Goal: Task Accomplishment & Management: Complete application form

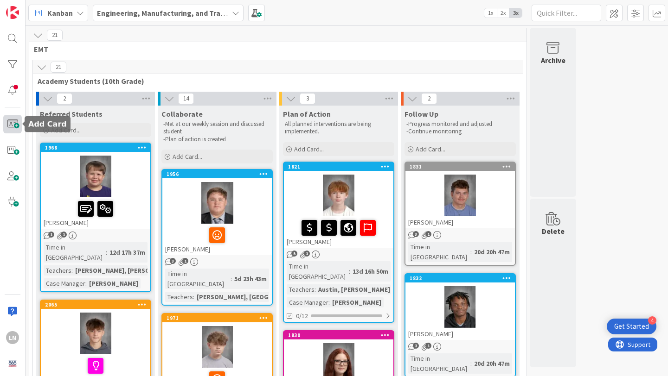
click at [15, 121] on span at bounding box center [12, 124] width 19 height 19
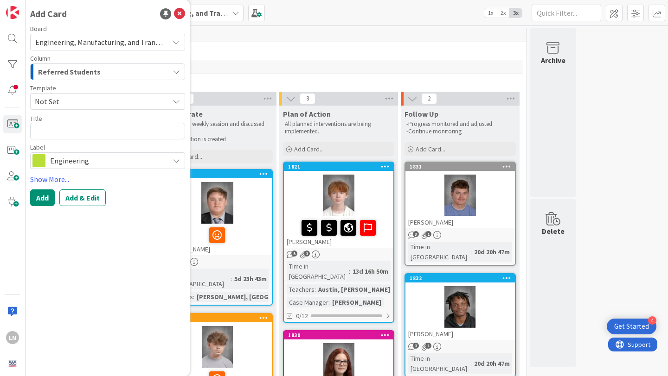
click at [106, 100] on span "Not Set" at bounding box center [98, 102] width 127 height 12
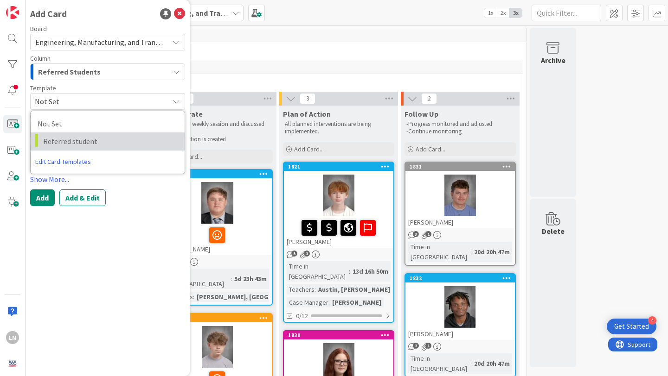
click at [98, 139] on span "Referred student" at bounding box center [110, 141] width 134 height 12
type textarea "x"
type textarea "Referred student"
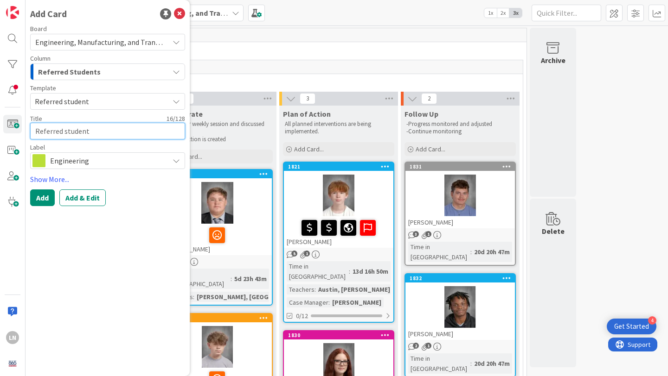
click at [94, 132] on textarea "Referred student" at bounding box center [107, 131] width 155 height 17
type textarea "x"
type textarea "K"
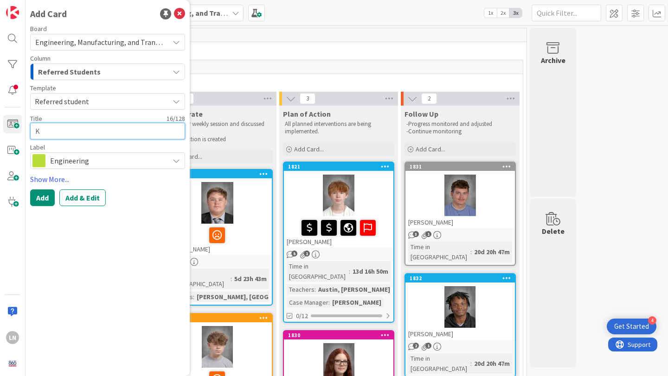
type textarea "x"
type textarea "Ke"
type textarea "x"
type textarea "Ken"
type textarea "x"
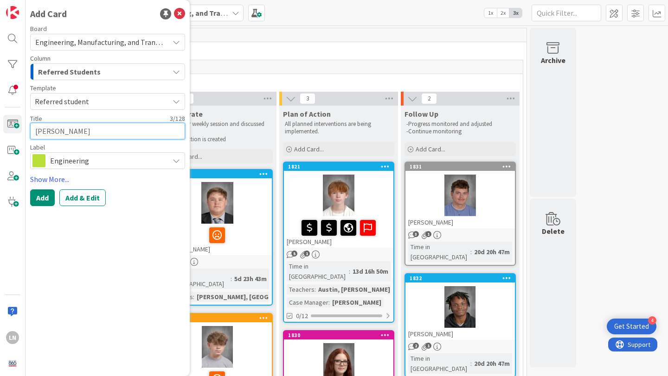
type textarea "Kens"
type textarea "x"
type textarea "Kensl"
type textarea "x"
type textarea "Kensle"
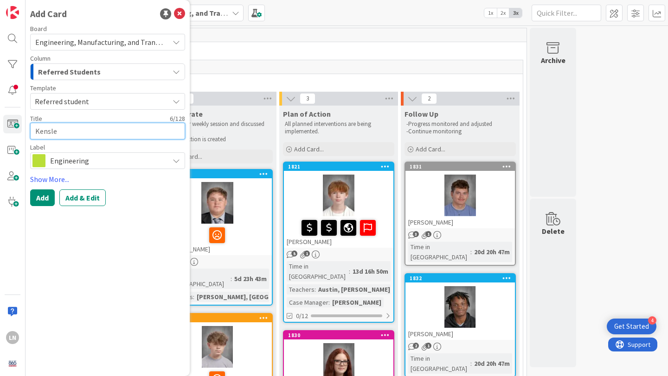
type textarea "x"
type textarea "Kensley"
type textarea "x"
type textarea "Kensle"
type textarea "x"
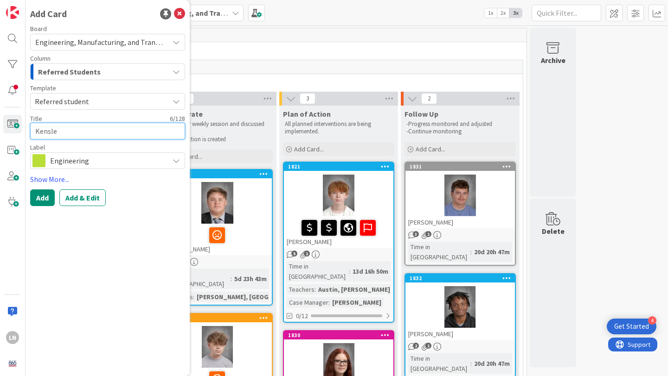
type textarea "Kensl"
type textarea "x"
type textarea "Kens"
type textarea "x"
type textarea "Ken"
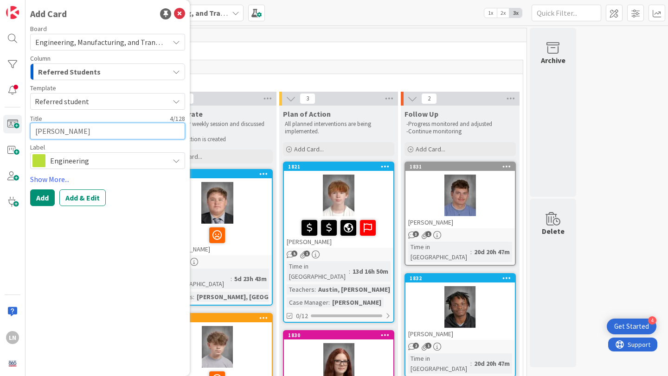
type textarea "x"
type textarea "Kenz"
type textarea "x"
type textarea "Kenzl"
type textarea "x"
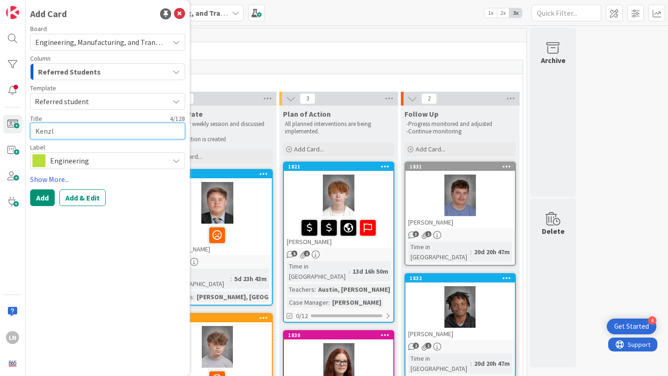
type textarea "Kenzle"
type textarea "x"
type textarea "Kenzley"
type textarea "x"
type textarea "Kenzley"
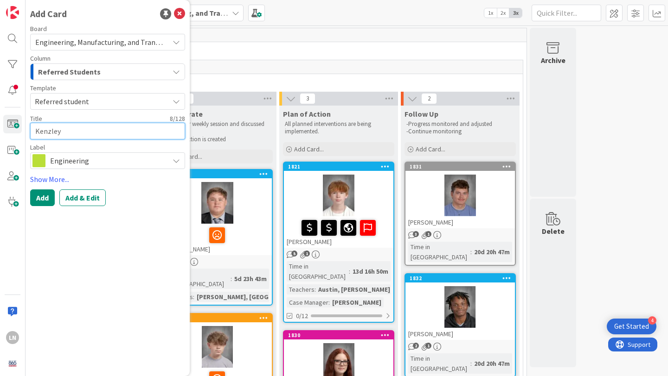
type textarea "x"
type textarea "Kenzley M"
type textarea "x"
type textarea "Kenzley Mc"
type textarea "x"
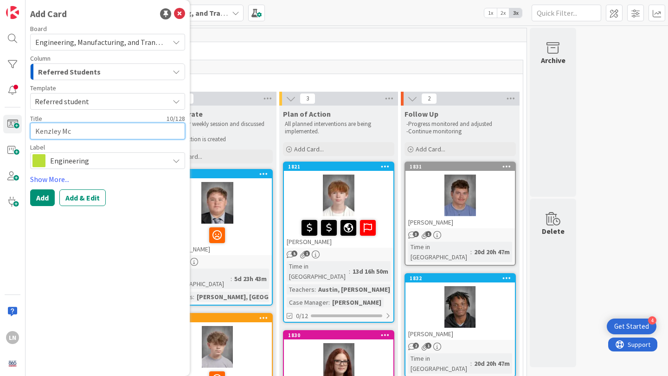
type textarea "Kenzley McD"
type textarea "x"
type textarea "Kenzley Mc"
type textarea "x"
type textarea "Kenzley McG"
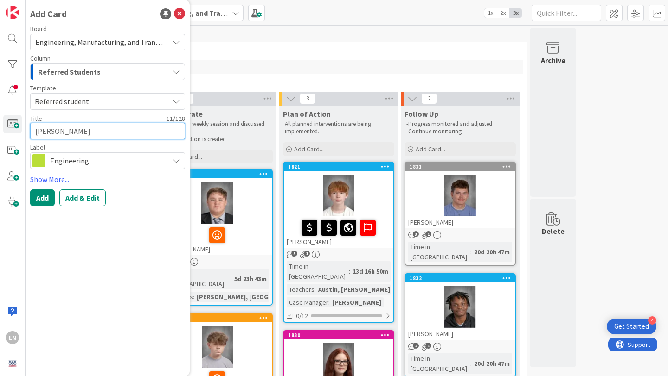
type textarea "x"
type textarea "Kenzley McGi"
type textarea "x"
type textarea "Kenzley McGin"
type textarea "x"
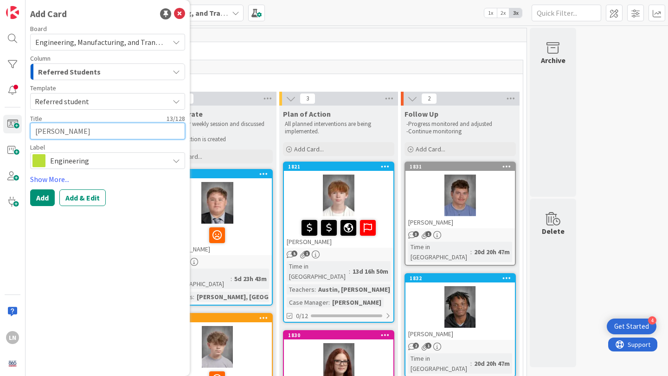
type textarea "Kenzley McGinn"
type textarea "x"
type textarea "Kenzley McGinni"
type textarea "x"
type textarea "Kenzley McGinnis"
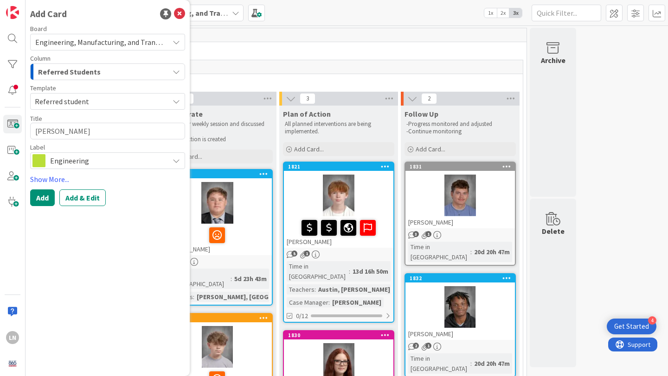
click at [81, 158] on span "Engineering" at bounding box center [107, 160] width 114 height 13
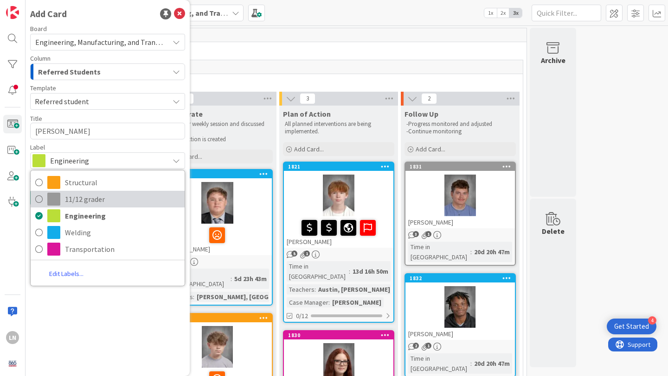
click at [37, 202] on icon at bounding box center [38, 199] width 7 height 14
type textarea "x"
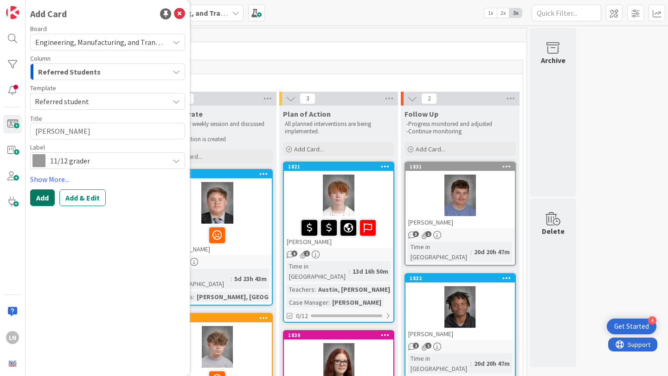
click at [44, 198] on button "Add" at bounding box center [42, 198] width 25 height 17
click at [176, 13] on icon at bounding box center [179, 13] width 11 height 11
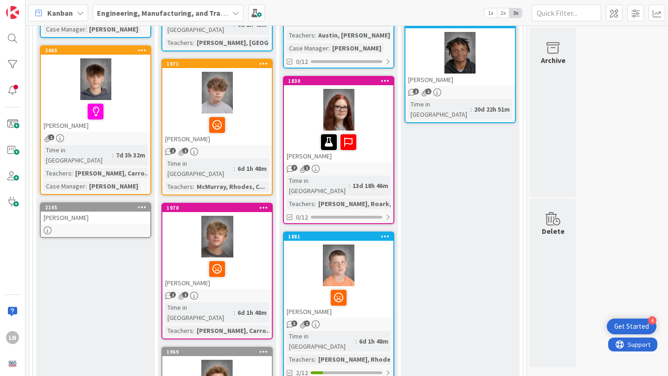
scroll to position [247, 0]
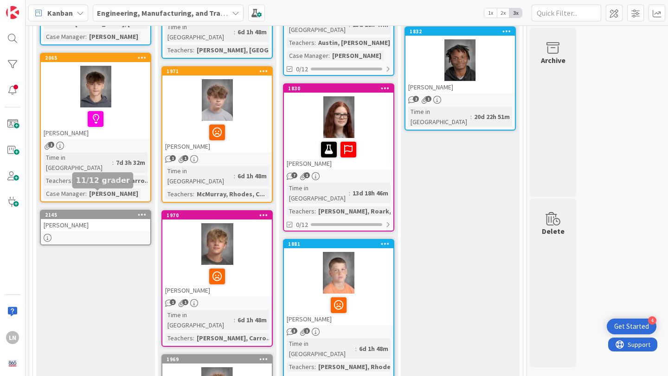
click at [121, 213] on link "2145 Kenzley McGinnis" at bounding box center [95, 228] width 111 height 36
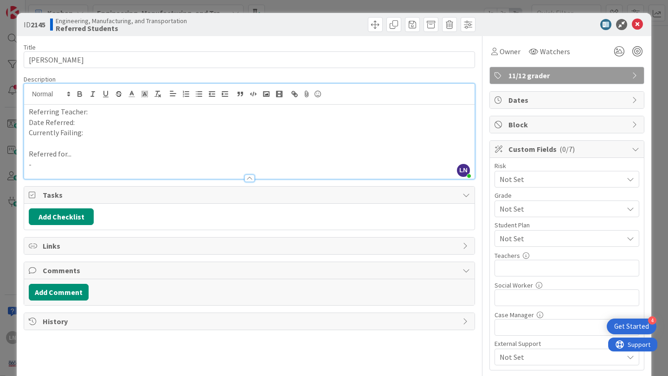
click at [118, 94] on div "LN Logan Nester just joined Referring Teacher: Date Referred: Currently Failing…" at bounding box center [249, 131] width 450 height 95
click at [92, 121] on p "Date Referred:" at bounding box center [249, 122] width 441 height 11
click at [93, 134] on p "Currently Failing:" at bounding box center [249, 133] width 441 height 11
click at [107, 162] on p "-" at bounding box center [249, 164] width 441 height 11
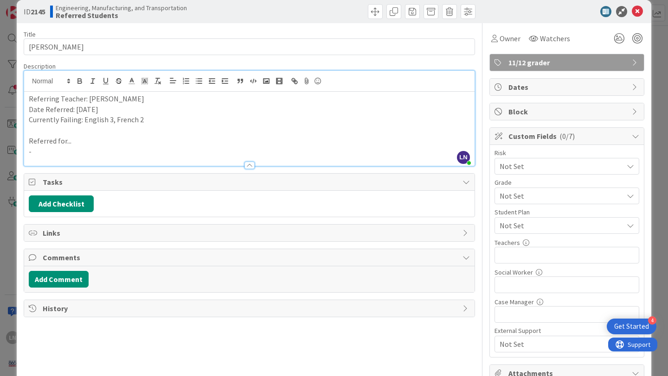
scroll to position [17, 0]
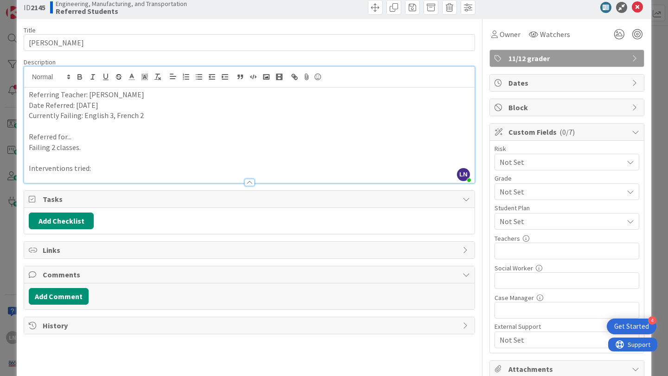
click at [523, 188] on span "Not Set" at bounding box center [558, 191] width 119 height 13
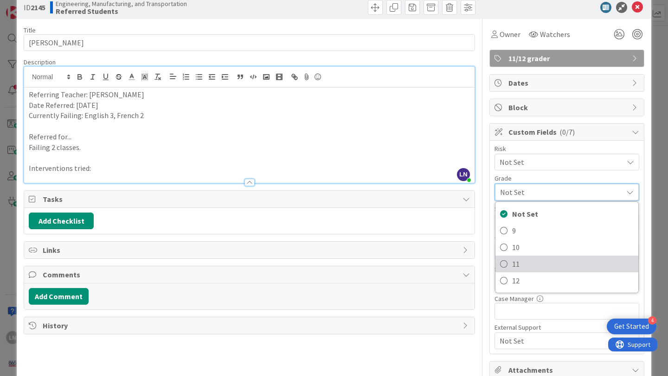
click at [507, 265] on icon at bounding box center [503, 264] width 7 height 14
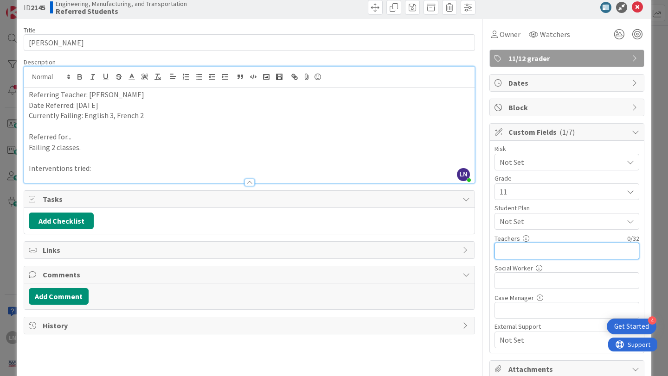
click at [548, 249] on input "text" at bounding box center [566, 251] width 145 height 17
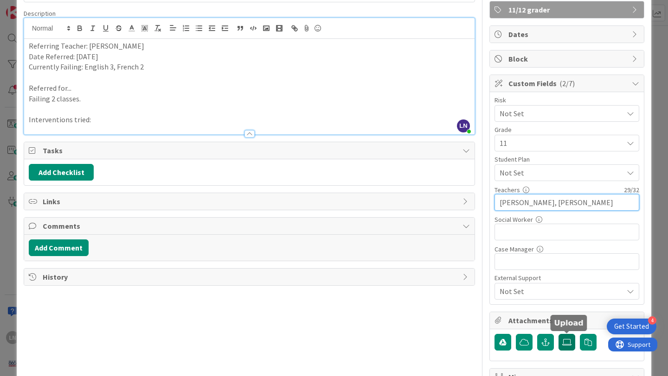
type input "Carroll, Mink, Thomas, Georgo"
click at [565, 341] on icon at bounding box center [566, 342] width 9 height 7
click at [558, 334] on input "file" at bounding box center [558, 334] width 0 height 0
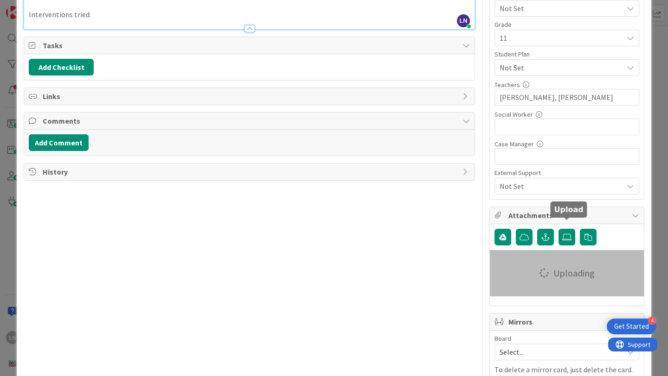
scroll to position [183, 0]
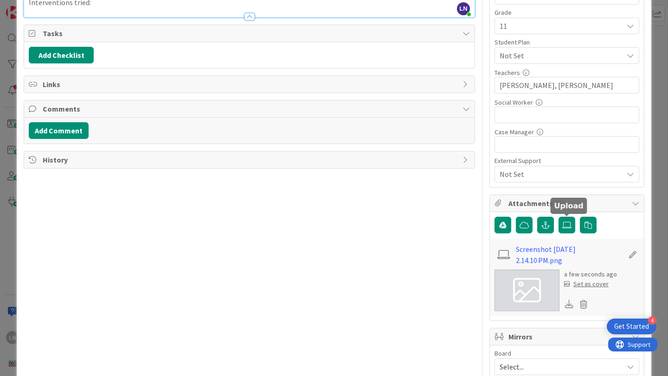
click at [590, 286] on div "Set as cover" at bounding box center [586, 285] width 45 height 10
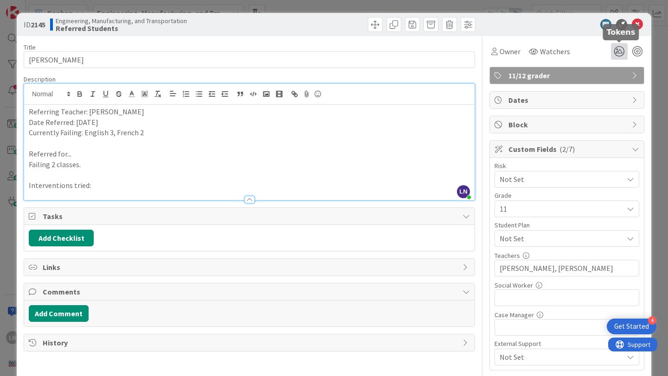
click at [622, 51] on icon at bounding box center [619, 51] width 17 height 17
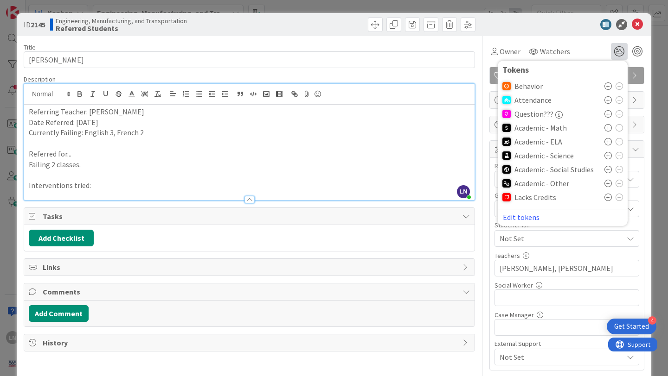
click at [608, 183] on icon at bounding box center [607, 183] width 7 height 7
click at [607, 144] on icon at bounding box center [607, 141] width 7 height 7
click at [570, 26] on div at bounding box center [562, 24] width 164 height 11
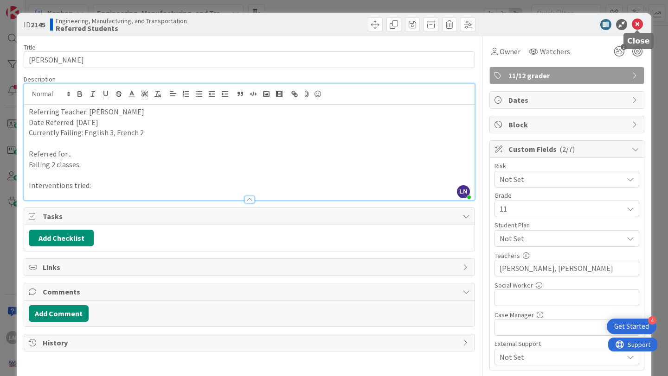
click at [639, 22] on icon at bounding box center [637, 24] width 11 height 11
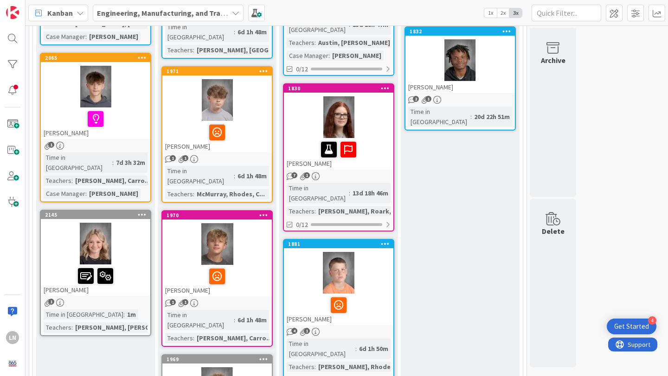
click at [100, 223] on div at bounding box center [95, 244] width 109 height 42
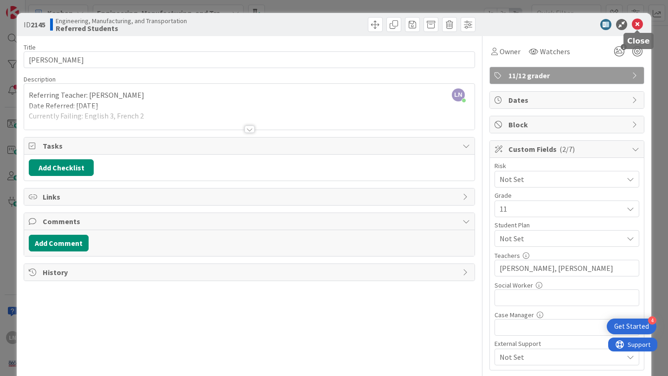
click at [639, 21] on icon at bounding box center [637, 24] width 11 height 11
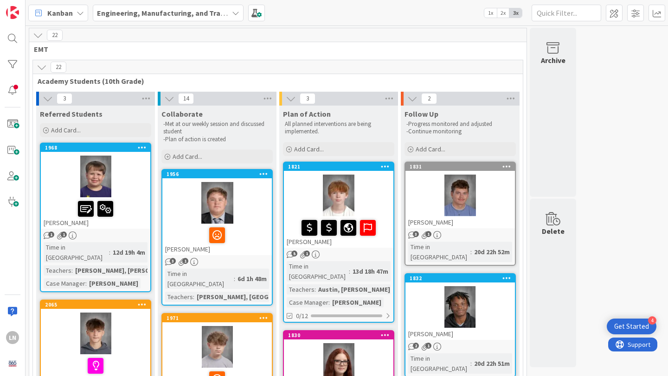
scroll to position [32, 0]
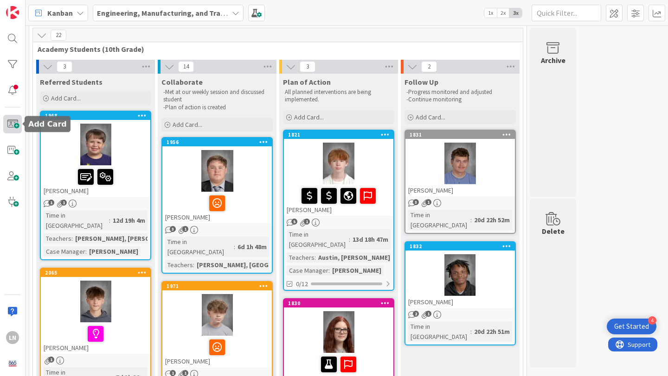
click at [14, 128] on span at bounding box center [12, 124] width 19 height 19
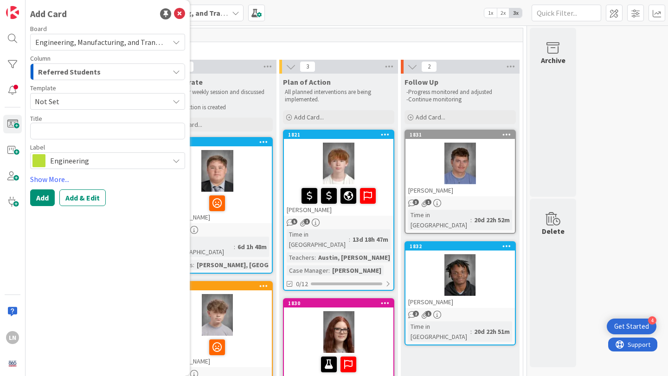
click at [68, 101] on span "Not Set" at bounding box center [98, 102] width 127 height 12
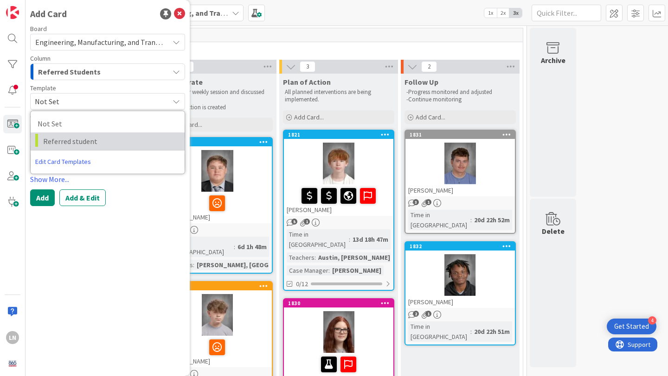
click at [69, 137] on span "Referred student" at bounding box center [110, 141] width 134 height 12
type textarea "x"
type textarea "Referred student"
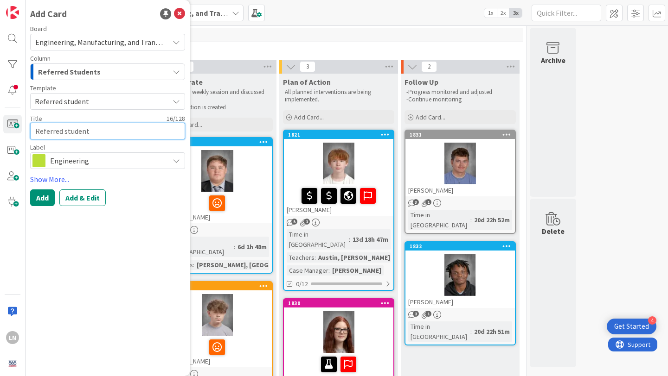
click at [69, 134] on textarea "Referred student" at bounding box center [107, 131] width 155 height 17
type textarea "x"
type textarea "B"
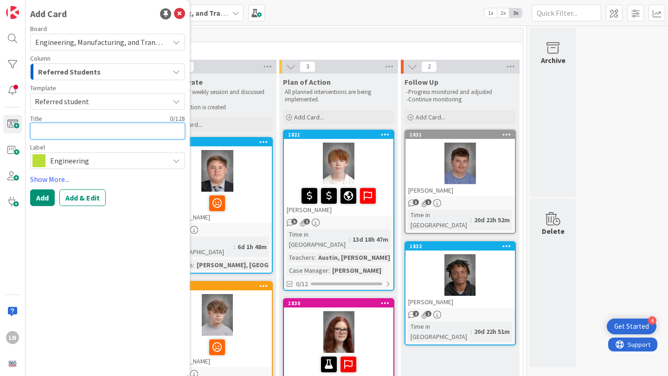
type textarea "x"
type textarea "C"
type textarea "x"
type textarea "Ch"
type textarea "x"
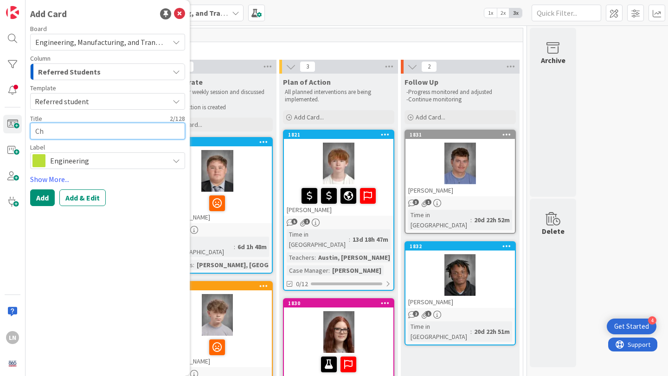
type textarea "Chr"
type textarea "x"
type textarea "Chri"
type textarea "x"
type textarea "Chris"
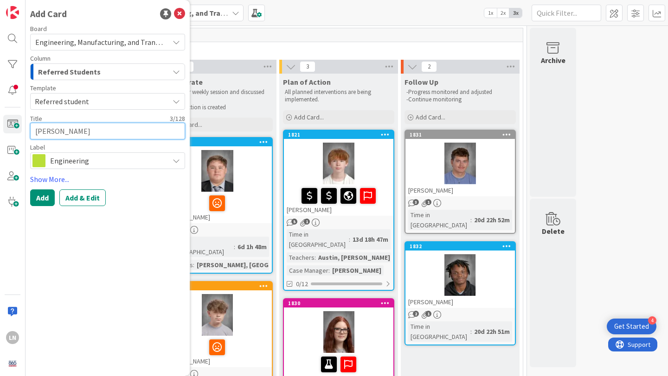
type textarea "x"
type textarea "Christ"
type textarea "x"
type textarea "Christo"
type textarea "x"
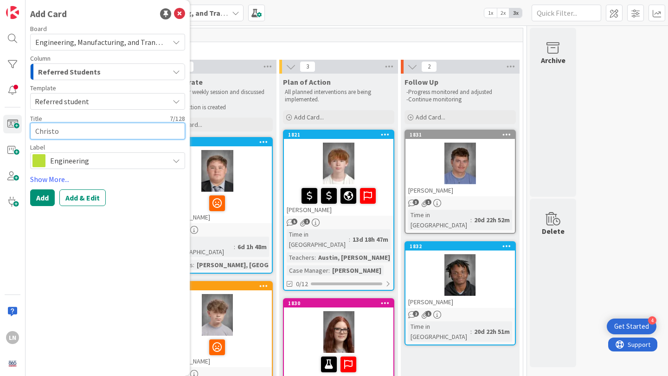
type textarea "Christop"
type textarea "x"
type textarea "Christoph"
type textarea "x"
type textarea "Christophe"
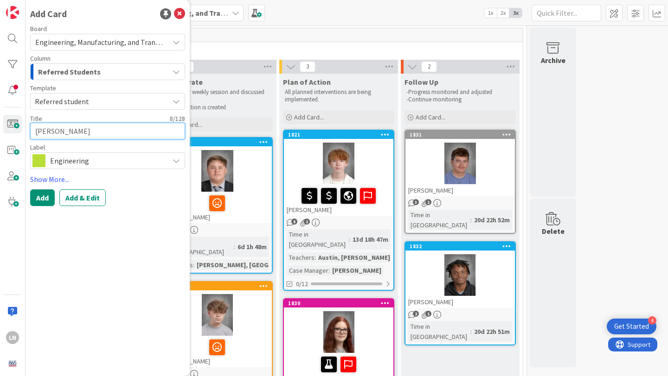
type textarea "x"
type textarea "Christopher"
type textarea "x"
type textarea "Christopher"
type textarea "x"
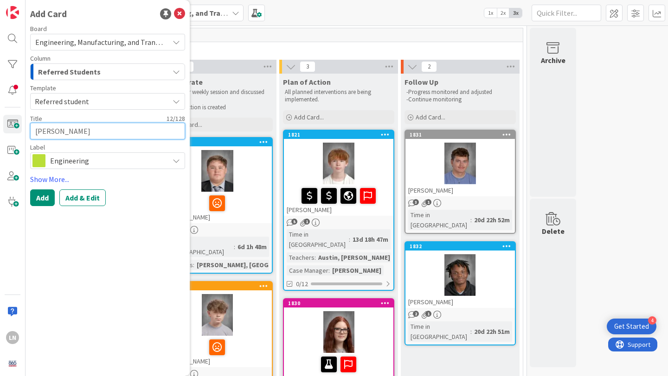
type textarea "Christopher M"
type textarea "x"
type textarea "Christopher Mu"
type textarea "x"
type textarea "Christopher M"
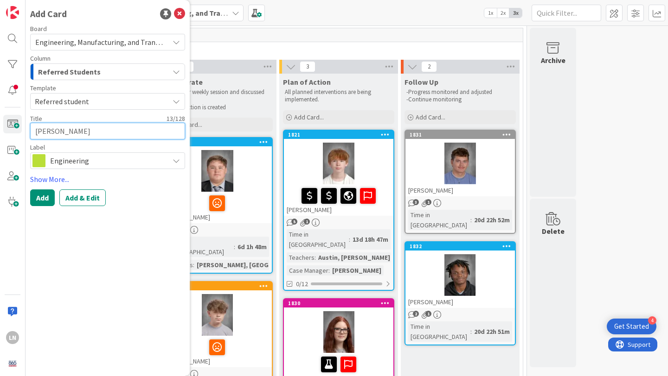
type textarea "x"
type textarea "Christopher Mi"
type textarea "x"
type textarea "Christopher Mil"
type textarea "x"
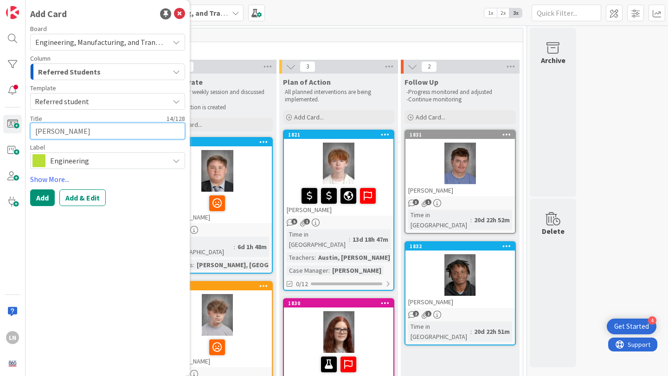
type textarea "Christopher Mill"
type textarea "x"
type textarea "Christopher Mille"
type textarea "x"
type textarea "Christopher Miller"
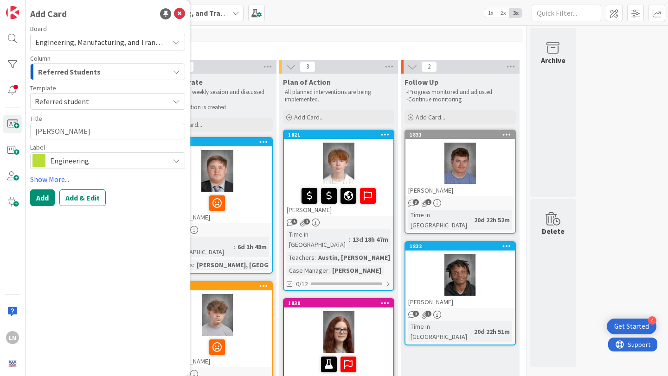
click at [86, 167] on div "Engineering" at bounding box center [107, 161] width 155 height 17
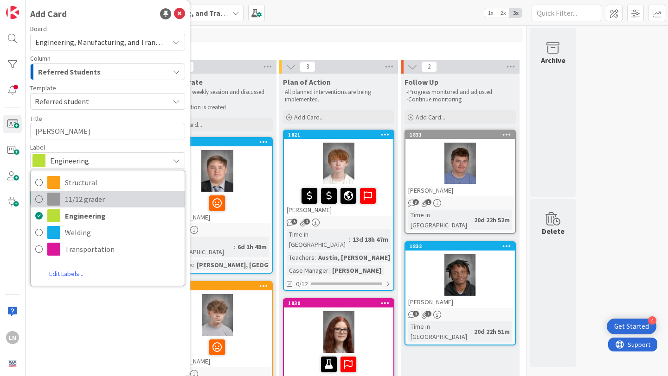
click at [74, 199] on span "11/12 grader" at bounding box center [122, 199] width 115 height 14
type textarea "x"
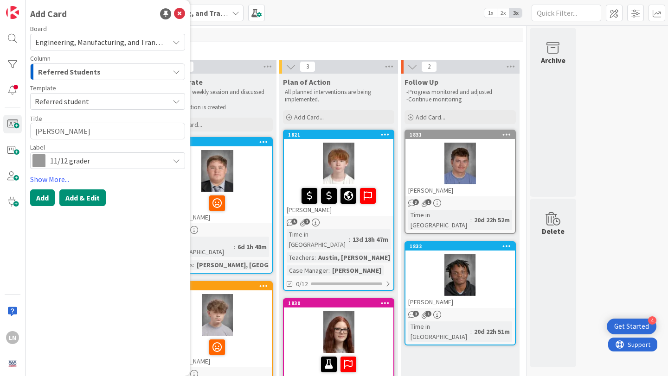
click at [77, 198] on button "Add & Edit" at bounding box center [82, 198] width 46 height 17
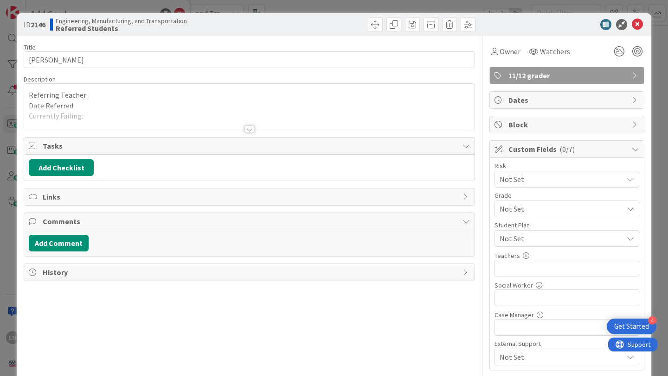
click at [93, 96] on div "Referring Teacher: Date Referred: Currently Failing: Referred for... -" at bounding box center [249, 107] width 450 height 46
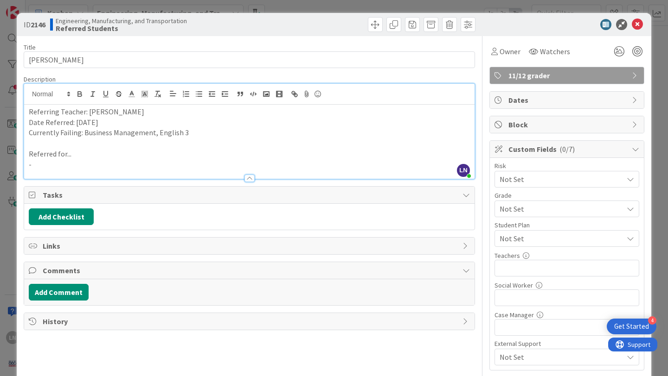
click at [65, 166] on p "-" at bounding box center [249, 164] width 441 height 11
click at [526, 271] on input "text" at bounding box center [566, 268] width 145 height 17
click at [500, 270] on input "Woods, Mink, Polston, Georgo" at bounding box center [566, 268] width 145 height 17
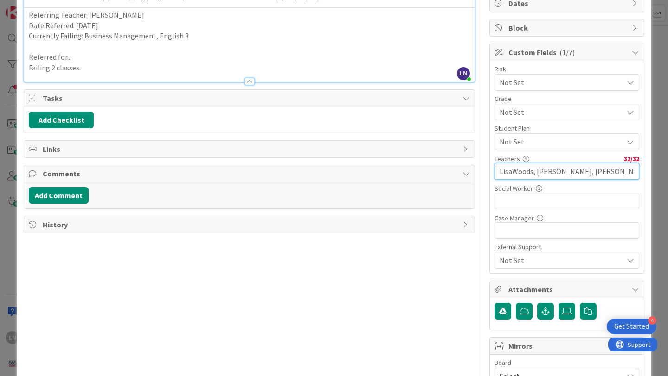
scroll to position [108, 0]
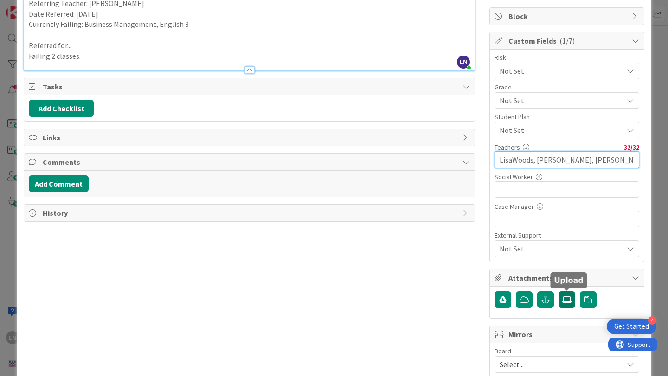
type input "LisaWoods, Mink, Polston, Georgo"
click at [567, 301] on icon at bounding box center [566, 299] width 9 height 7
click at [558, 292] on input "file" at bounding box center [558, 292] width 0 height 0
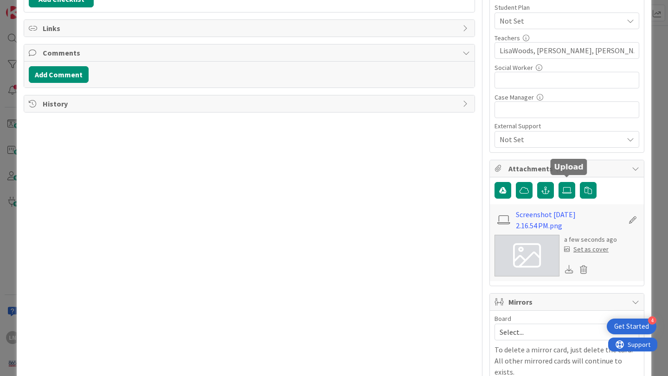
scroll to position [222, 0]
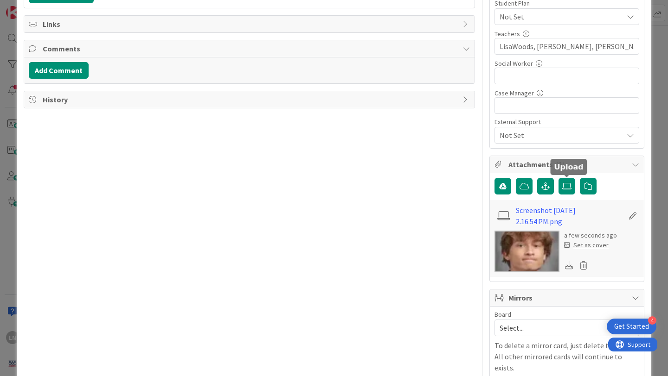
click at [591, 245] on div "Set as cover" at bounding box center [586, 246] width 45 height 10
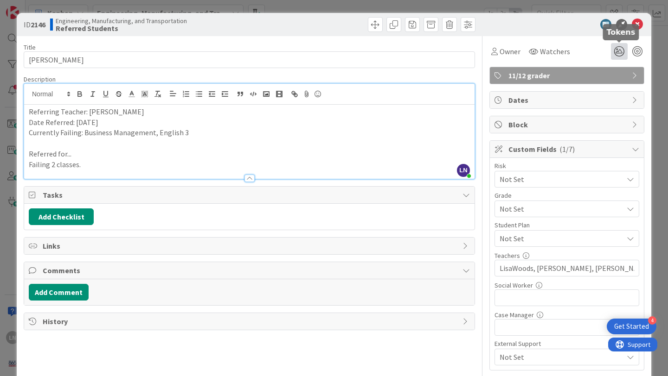
click at [620, 51] on icon at bounding box center [619, 51] width 17 height 17
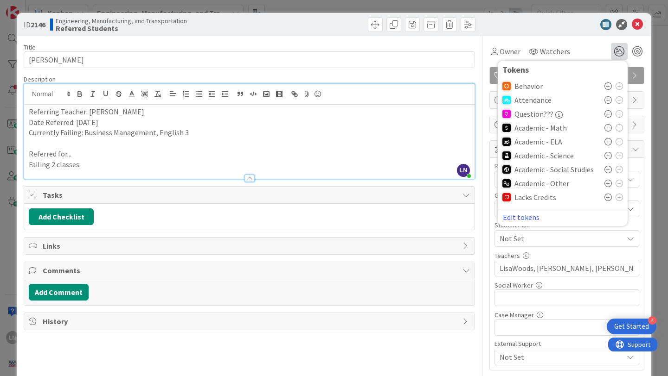
click at [606, 142] on icon at bounding box center [607, 141] width 7 height 7
click at [607, 186] on icon at bounding box center [607, 186] width 7 height 7
click at [636, 23] on icon at bounding box center [637, 24] width 11 height 11
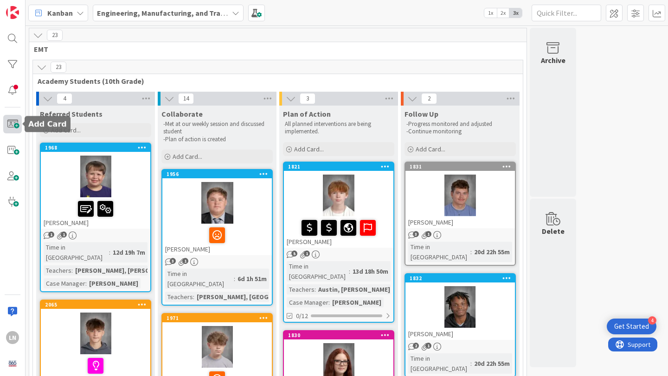
click at [12, 126] on span at bounding box center [12, 124] width 19 height 19
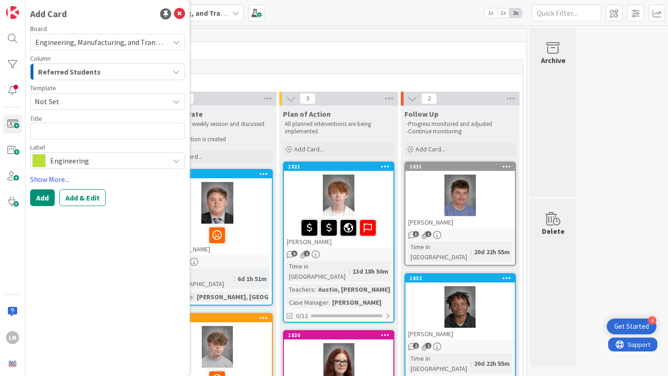
click at [69, 99] on span "Not Set" at bounding box center [98, 102] width 127 height 12
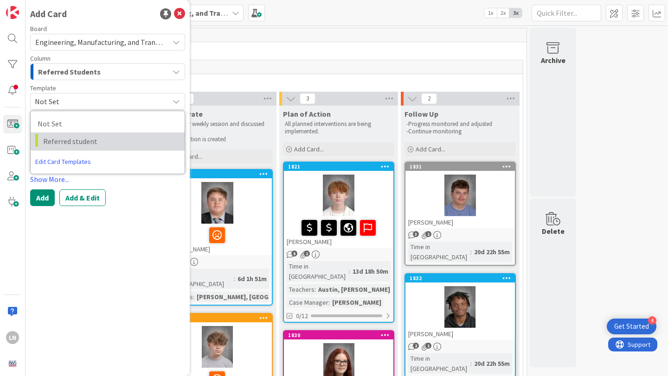
click at [68, 137] on span "Referred student" at bounding box center [110, 141] width 134 height 12
type textarea "x"
type textarea "Referred student"
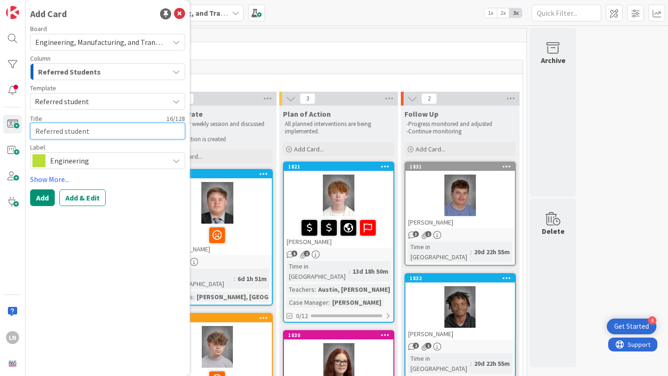
click at [71, 135] on textarea "Referred student" at bounding box center [107, 131] width 155 height 17
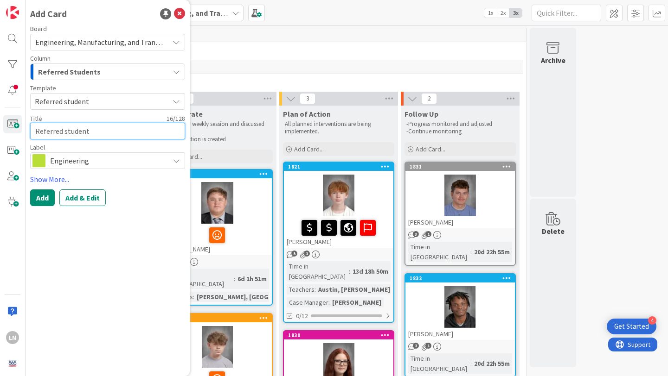
click at [71, 135] on textarea "Referred student" at bounding box center [107, 131] width 155 height 17
type textarea "x"
type textarea "M"
type textarea "x"
type textarea "Mi"
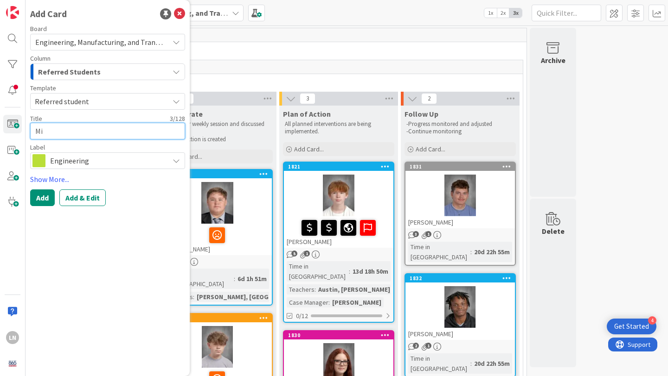
type textarea "x"
type textarea "Mic"
type textarea "x"
type textarea "Mica"
type textarea "x"
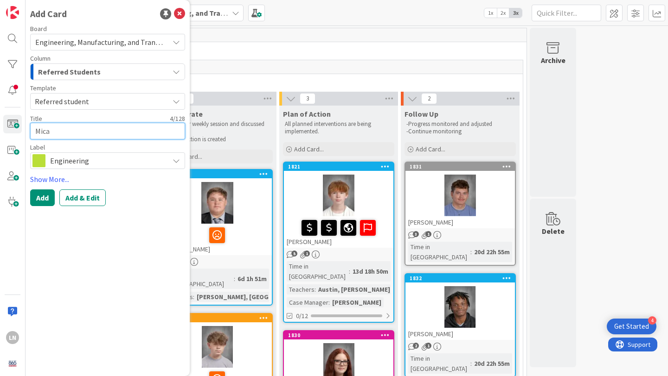
type textarea "Micah"
type textarea "x"
type textarea "Micah"
type textarea "x"
type textarea "Micah H"
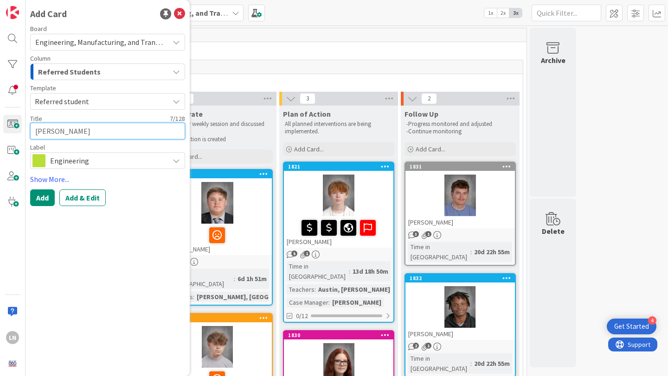
type textarea "x"
type textarea "Micah Ho"
type textarea "x"
type textarea "Micah How"
type textarea "x"
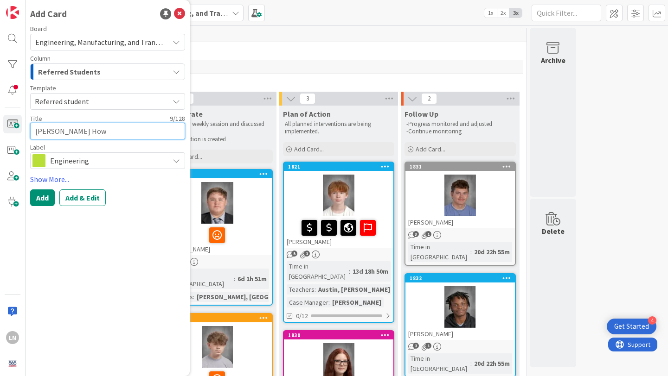
type textarea "Micah Howa"
type textarea "x"
type textarea "Micah Howar"
type textarea "x"
type textarea "Micah Howard"
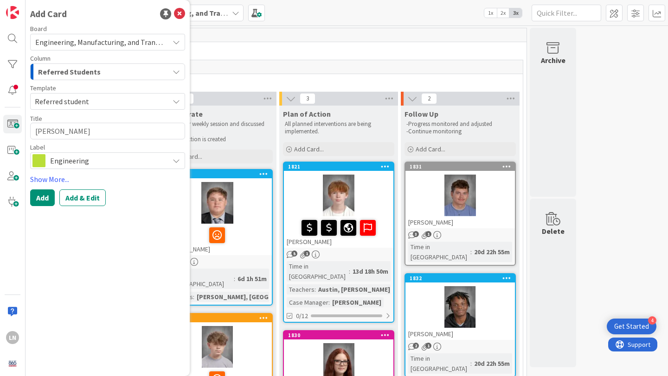
click at [112, 163] on span "Engineering" at bounding box center [107, 160] width 114 height 13
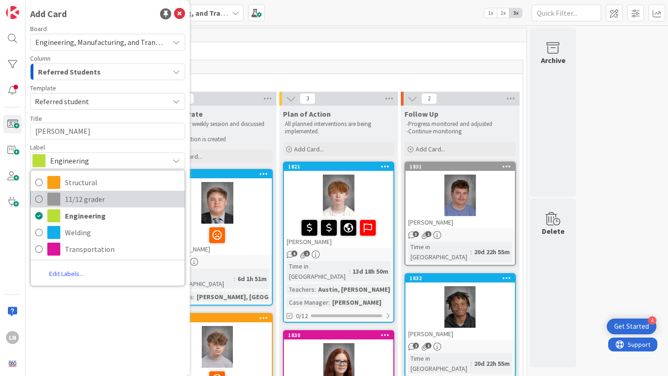
click at [100, 196] on span "11/12 grader" at bounding box center [122, 199] width 115 height 14
type textarea "x"
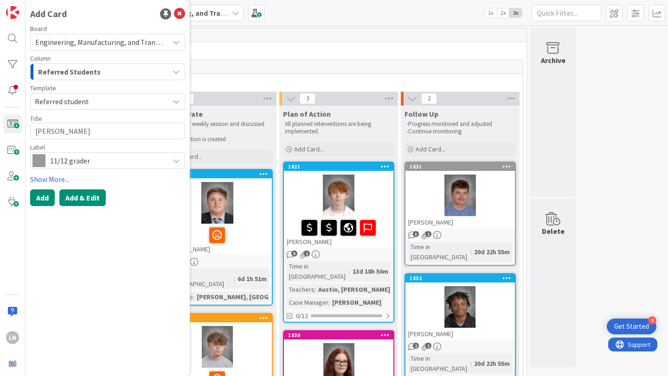
click at [80, 198] on button "Add & Edit" at bounding box center [82, 198] width 46 height 17
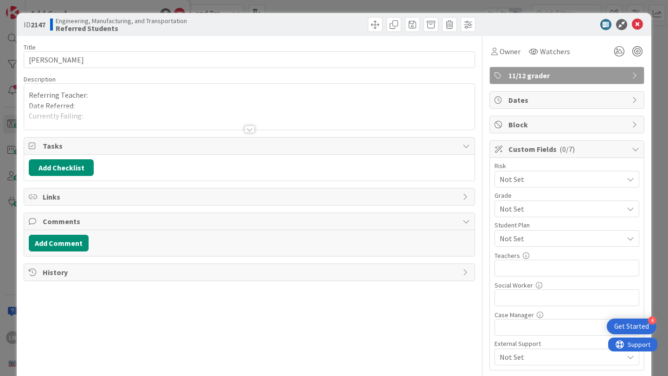
click at [146, 94] on div "Referring Teacher: Date Referred: Currently Failing: Referred for... -" at bounding box center [249, 107] width 450 height 46
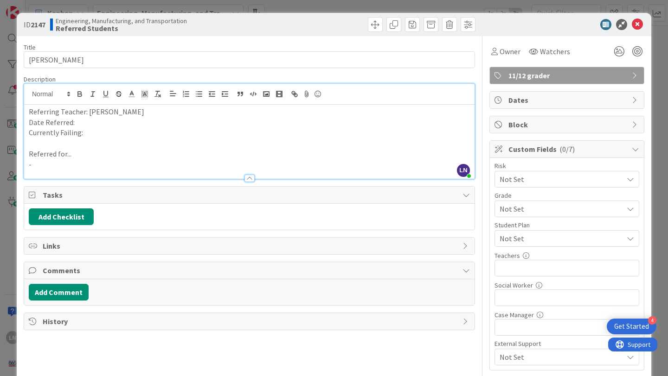
click at [112, 124] on p "Date Referred:" at bounding box center [249, 122] width 441 height 11
click at [102, 133] on p "Currently Failing:" at bounding box center [249, 133] width 441 height 11
click at [86, 161] on p "-" at bounding box center [249, 164] width 441 height 11
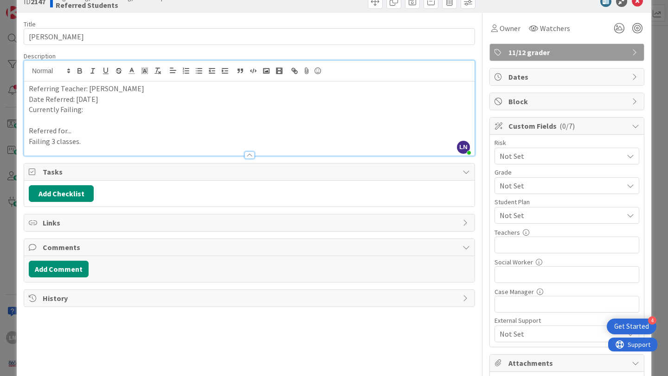
scroll to position [18, 0]
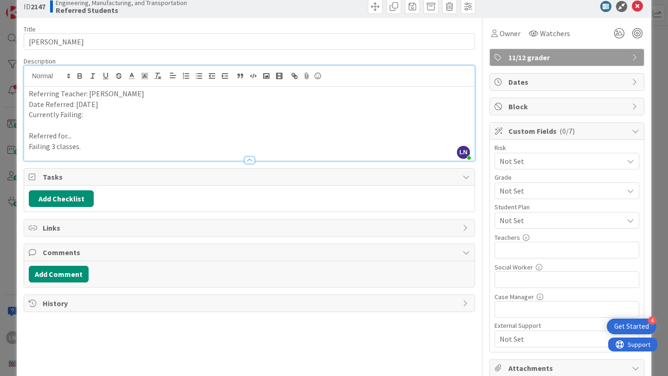
click at [595, 188] on span "Not Set" at bounding box center [558, 191] width 119 height 13
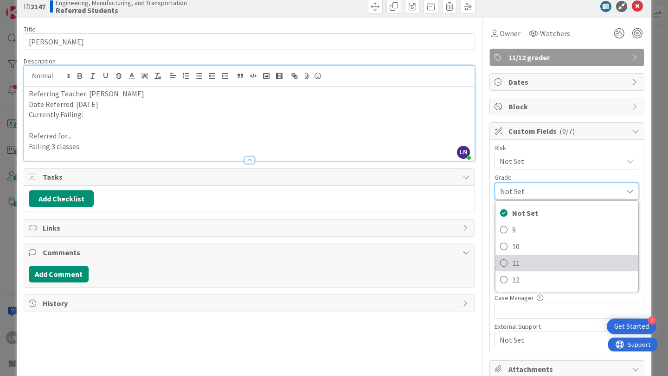
click at [536, 261] on span "11" at bounding box center [572, 263] width 121 height 14
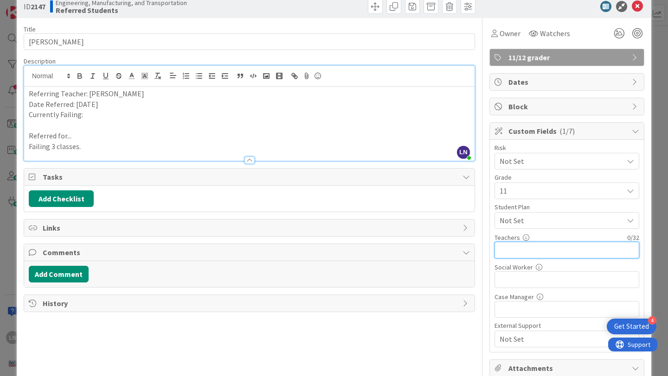
click at [565, 255] on input "text" at bounding box center [566, 250] width 145 height 17
click at [120, 117] on p "Currently Failing:" at bounding box center [249, 114] width 441 height 11
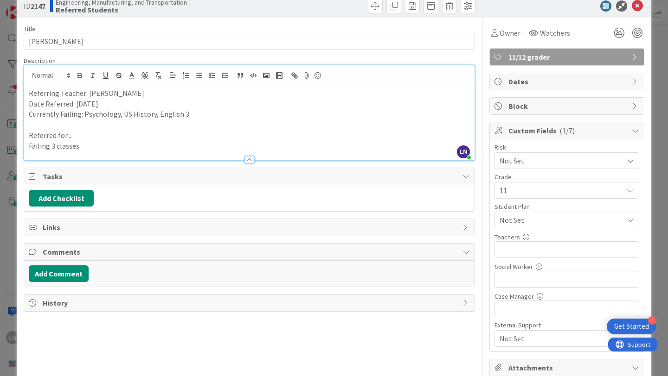
scroll to position [6, 0]
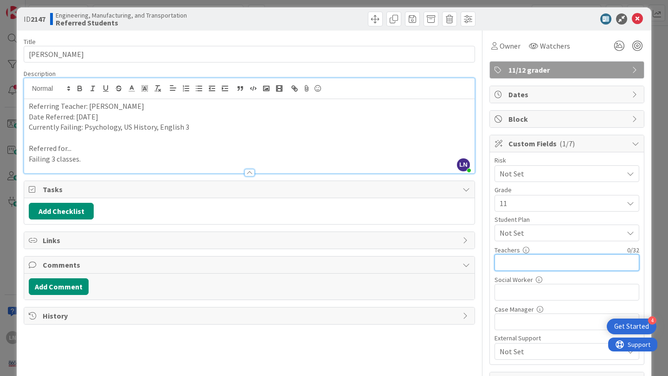
click at [551, 266] on input "text" at bounding box center [566, 263] width 145 height 17
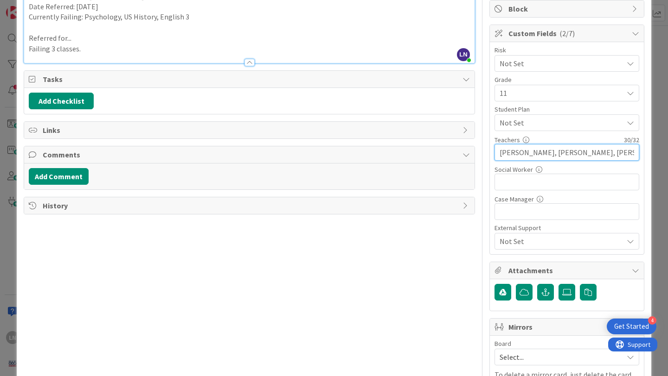
scroll to position [118, 0]
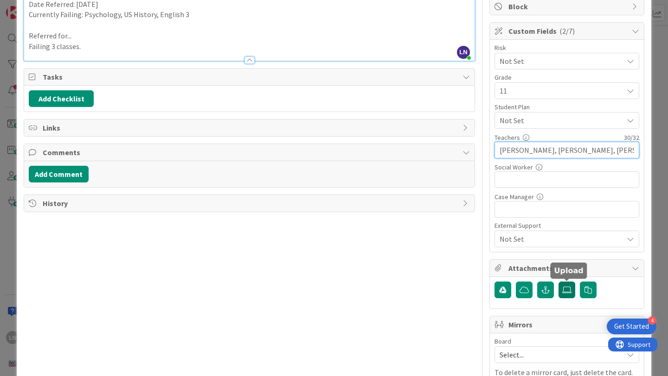
type input "Steffey, Mink, Carroll, Georgo"
click at [568, 287] on icon at bounding box center [566, 290] width 9 height 7
click at [558, 282] on input "file" at bounding box center [558, 282] width 0 height 0
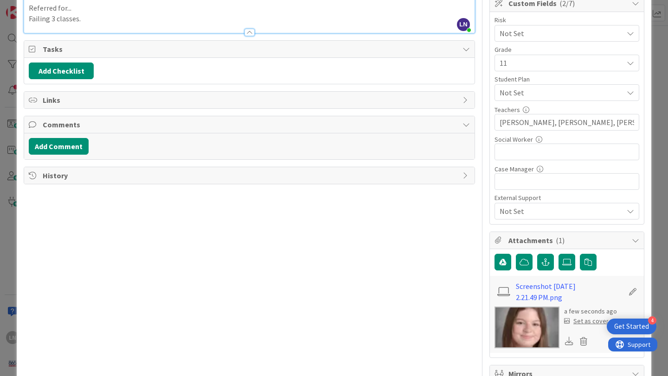
scroll to position [0, 0]
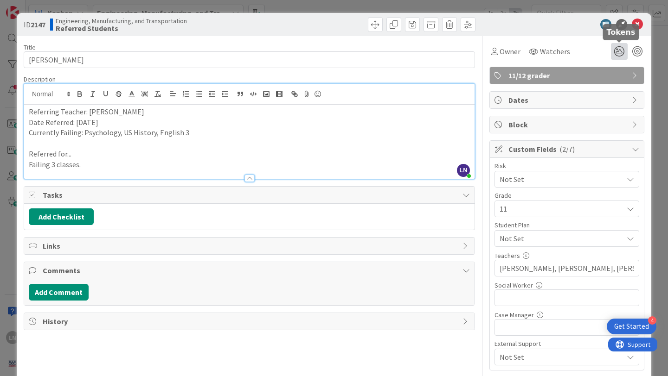
click at [618, 52] on icon at bounding box center [619, 51] width 17 height 17
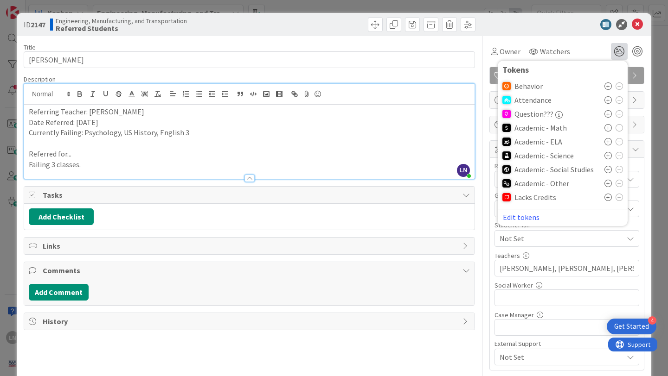
click at [609, 141] on icon at bounding box center [607, 141] width 7 height 7
click at [610, 173] on icon at bounding box center [607, 172] width 7 height 7
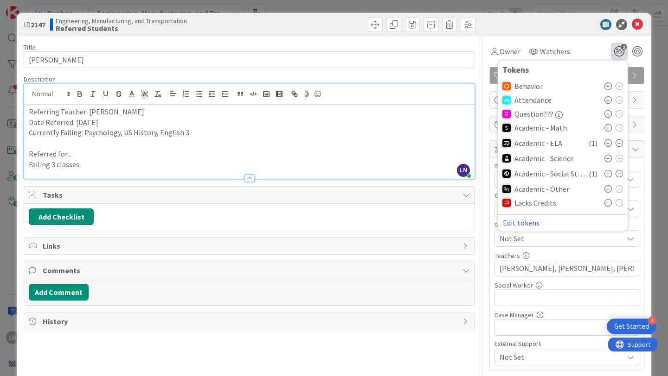
click at [610, 173] on icon at bounding box center [607, 173] width 7 height 7
click at [638, 22] on icon at bounding box center [637, 24] width 11 height 11
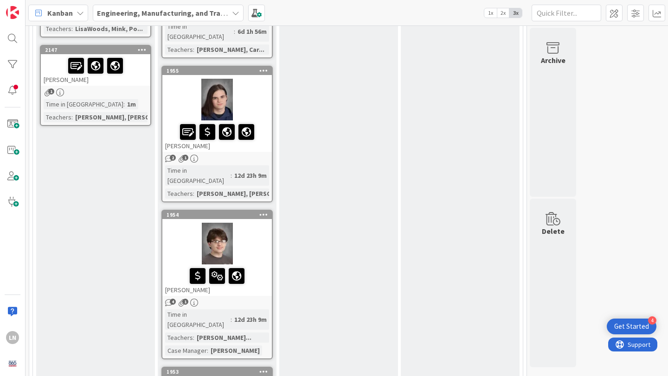
scroll to position [682, 0]
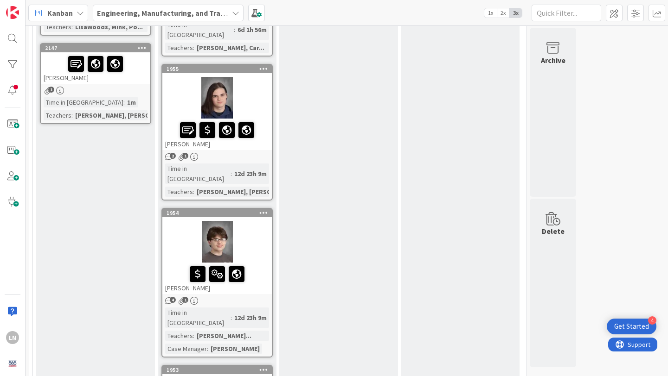
click at [131, 53] on div "Micah Howard" at bounding box center [95, 68] width 109 height 32
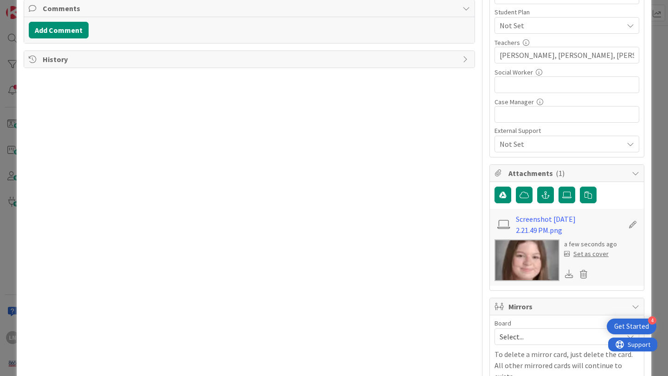
click at [590, 255] on div "Set as cover" at bounding box center [586, 254] width 45 height 10
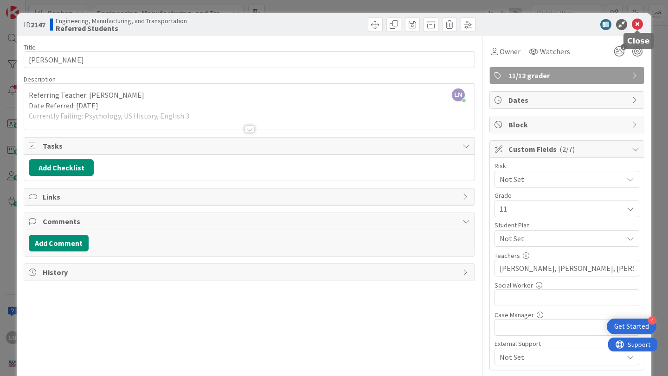
click at [638, 24] on icon at bounding box center [637, 24] width 11 height 11
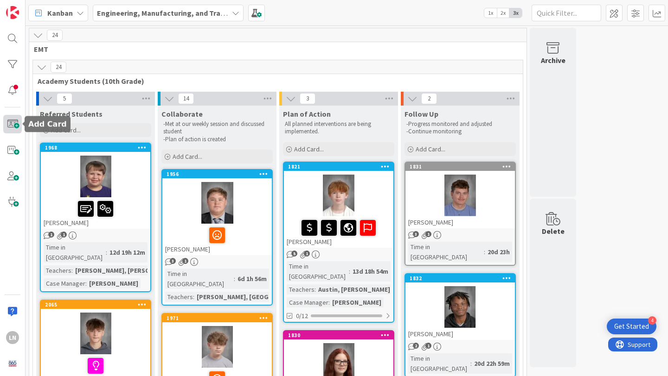
click at [16, 121] on span at bounding box center [12, 124] width 19 height 19
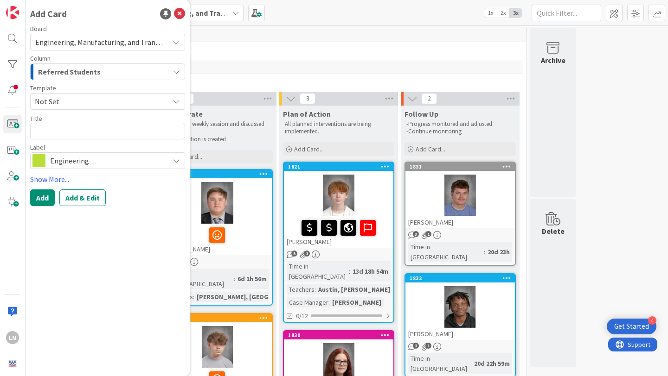
click at [103, 94] on span "Not Set" at bounding box center [107, 101] width 155 height 17
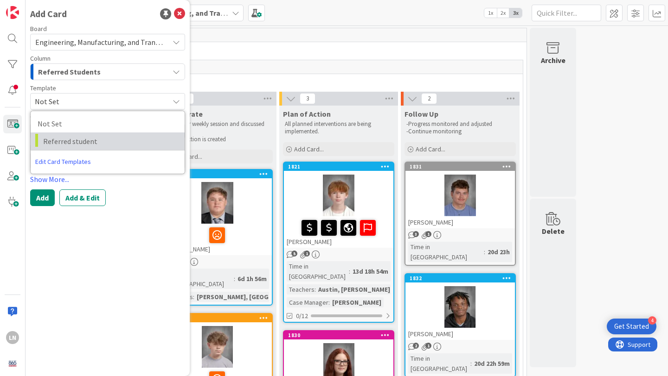
click at [90, 138] on span "Referred student" at bounding box center [110, 141] width 134 height 12
type textarea "x"
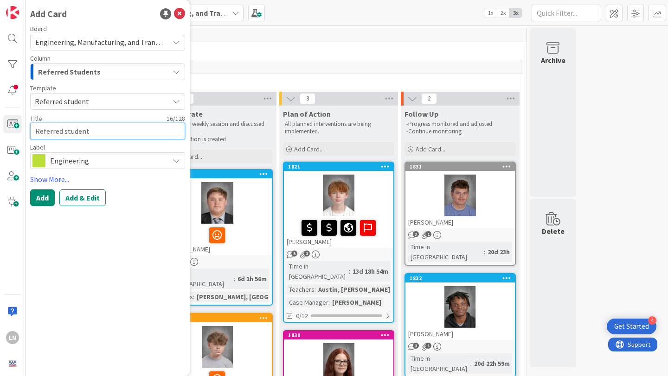
click at [81, 128] on textarea "Referred student" at bounding box center [107, 131] width 155 height 17
type textarea "H"
type textarea "x"
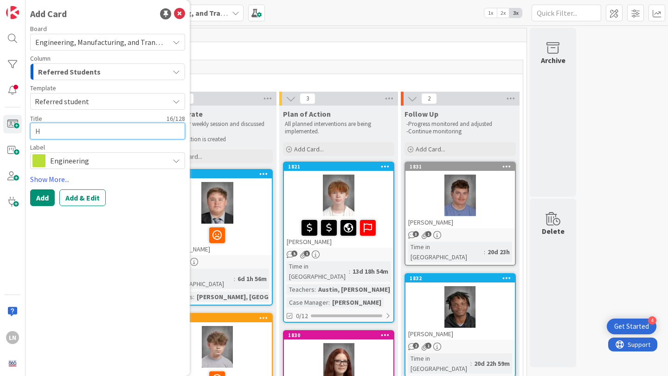
type textarea "Ha"
type textarea "x"
type textarea "Har"
type textarea "x"
type textarea "Harr"
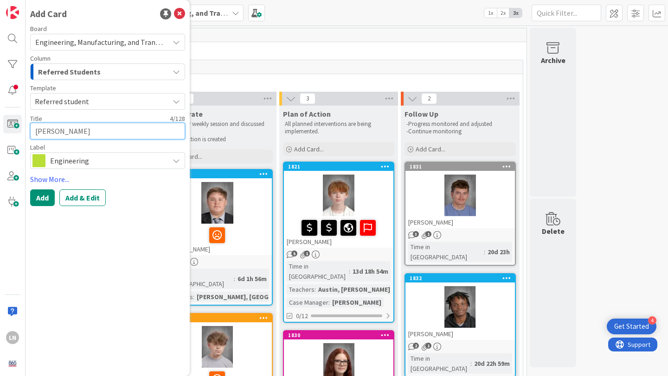
type textarea "x"
type textarea "Harri"
type textarea "x"
type textarea "Harriso"
type textarea "x"
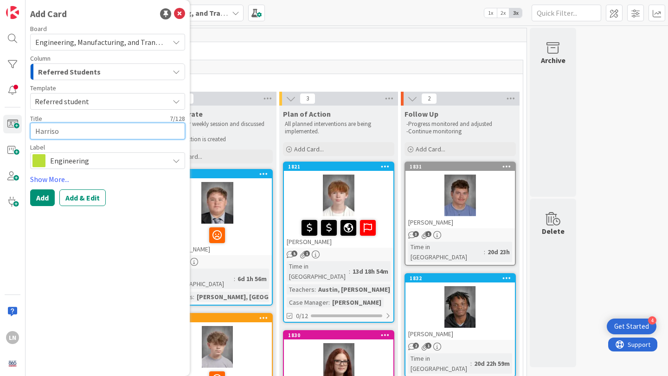
type textarea "Harrison"
type textarea "x"
type textarea "Harrison"
type textarea "x"
type textarea "Harrison En"
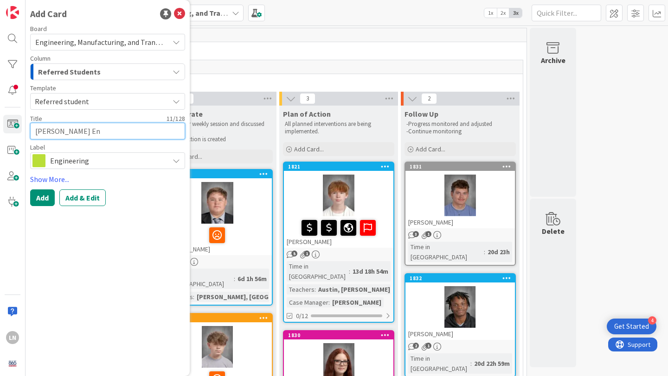
type textarea "x"
type textarea "Harrison Engl"
type textarea "x"
type textarea "Harrison Engla"
type textarea "x"
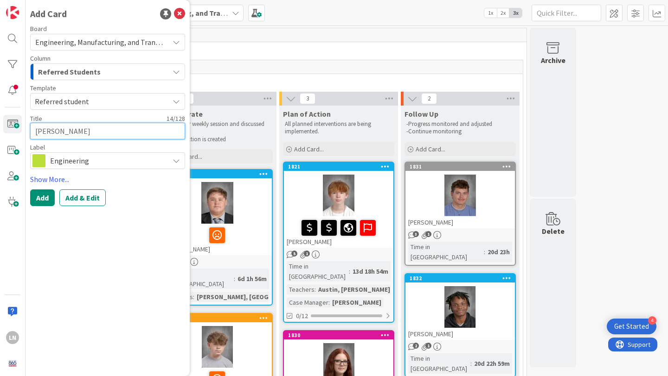
type textarea "Harrison Englan"
type textarea "x"
type textarea "Harrison England"
click at [82, 156] on span "Engineering" at bounding box center [107, 160] width 114 height 13
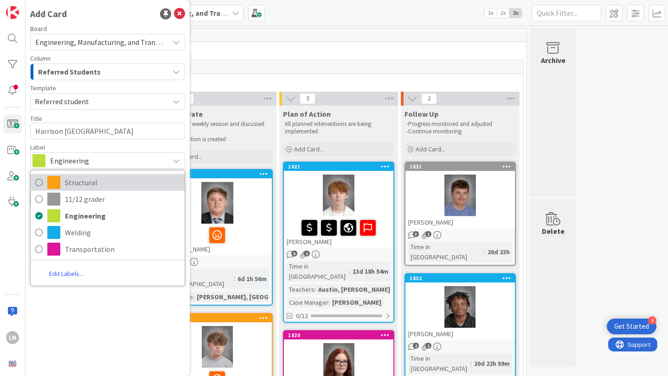
click at [39, 183] on icon at bounding box center [38, 183] width 7 height 14
type textarea "x"
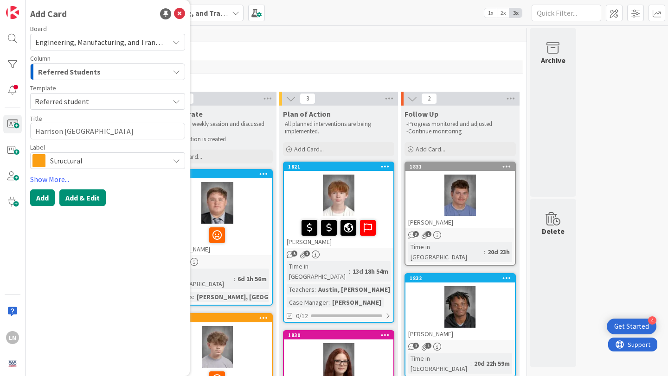
click at [89, 196] on button "Add & Edit" at bounding box center [82, 198] width 46 height 17
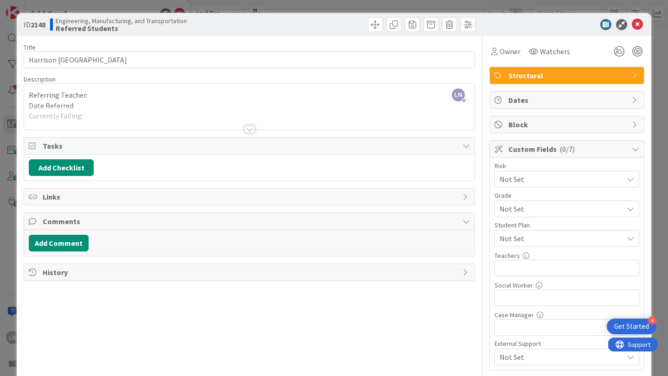
click at [162, 90] on div "LN Logan Nester just joined Referring Teacher: Date Referred: Currently Failing…" at bounding box center [249, 107] width 450 height 46
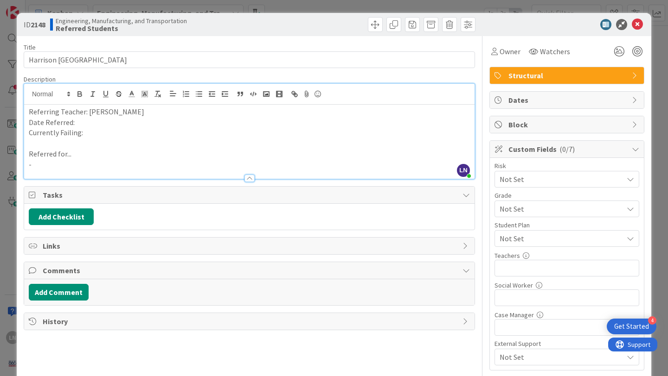
click at [89, 109] on p "Referring Teacher: Nester" at bounding box center [249, 112] width 441 height 11
click at [83, 156] on p "Referred for..." at bounding box center [249, 154] width 441 height 11
click at [60, 161] on p "-" at bounding box center [249, 164] width 441 height 11
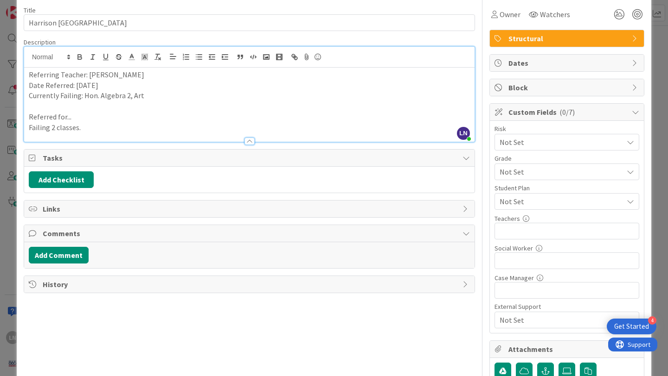
scroll to position [39, 0]
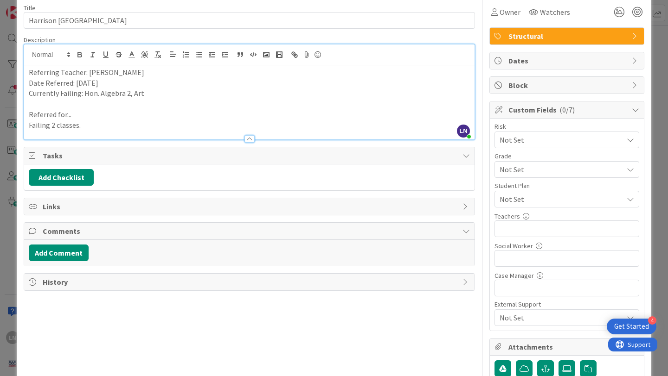
click at [556, 166] on span "Not Set" at bounding box center [558, 169] width 119 height 13
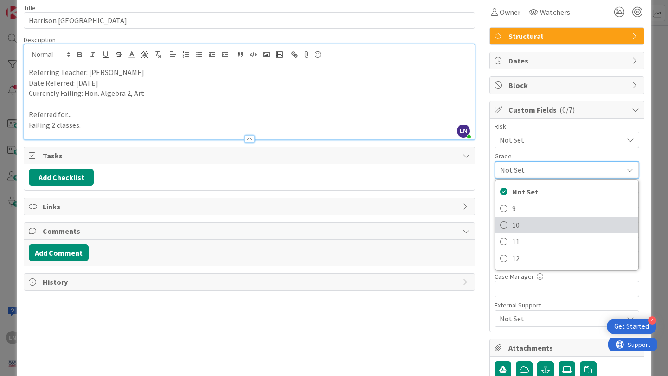
click at [540, 226] on span "10" at bounding box center [572, 225] width 121 height 14
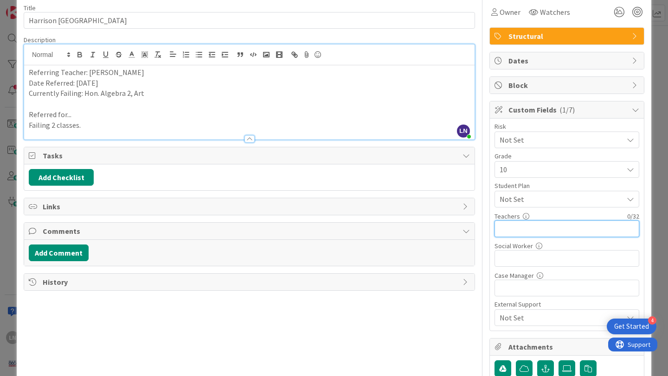
click at [545, 224] on input "text" at bounding box center [566, 229] width 145 height 17
type input "McMurray, Lawson, Lynch, Carroll"
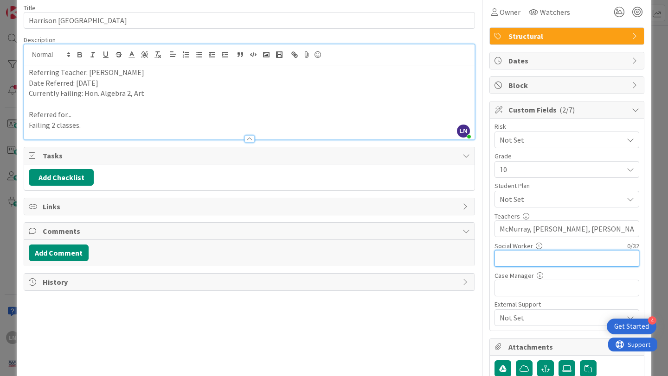
click at [572, 256] on input "text" at bounding box center [566, 258] width 145 height 17
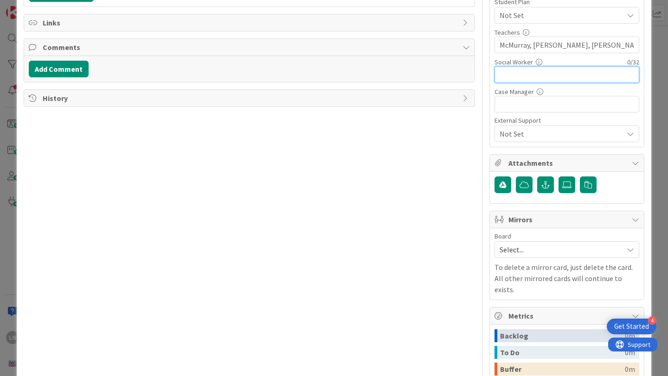
scroll to position [223, 0]
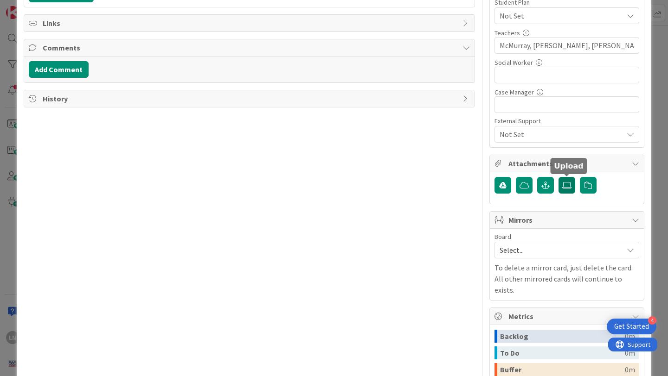
click at [563, 184] on icon at bounding box center [566, 185] width 9 height 7
click at [558, 177] on input "file" at bounding box center [558, 177] width 0 height 0
click at [571, 185] on label at bounding box center [566, 185] width 17 height 17
click at [558, 177] on input "file" at bounding box center [558, 177] width 0 height 0
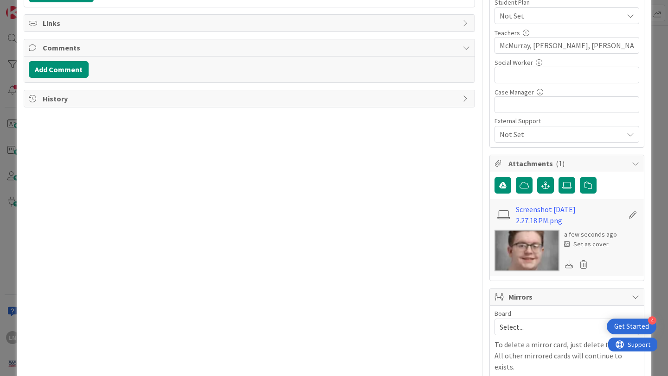
click at [587, 246] on div "Set as cover" at bounding box center [586, 245] width 45 height 10
click at [596, 245] on div "Set as cover" at bounding box center [586, 245] width 45 height 10
click at [594, 245] on div "Set as cover" at bounding box center [586, 245] width 45 height 10
click at [602, 246] on div "Set as cover" at bounding box center [586, 245] width 45 height 10
click at [595, 246] on div "Set as cover" at bounding box center [586, 245] width 45 height 10
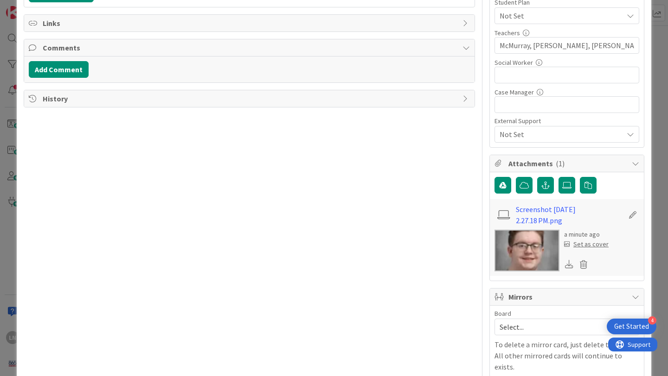
scroll to position [0, 0]
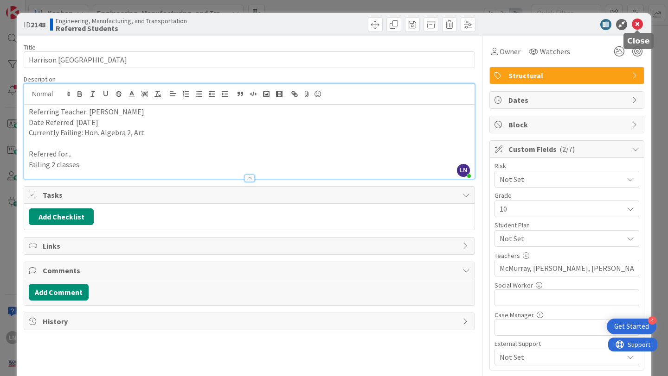
click at [635, 22] on icon at bounding box center [637, 24] width 11 height 11
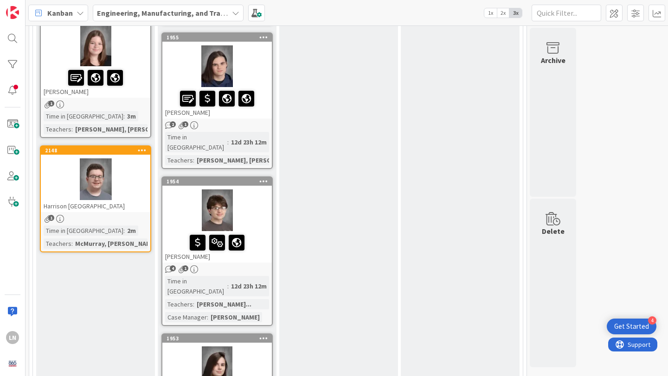
scroll to position [714, 0]
click at [124, 158] on div at bounding box center [95, 179] width 109 height 42
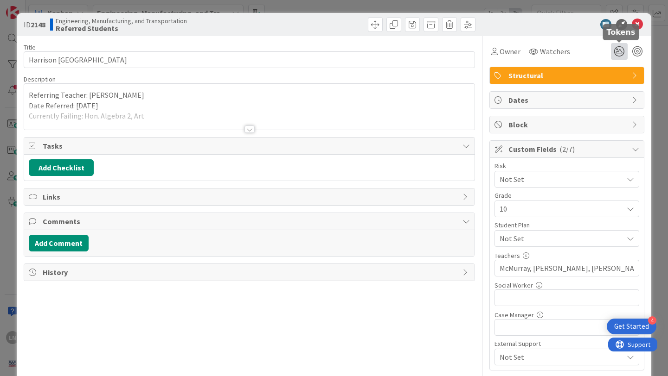
click at [618, 50] on icon at bounding box center [619, 51] width 17 height 17
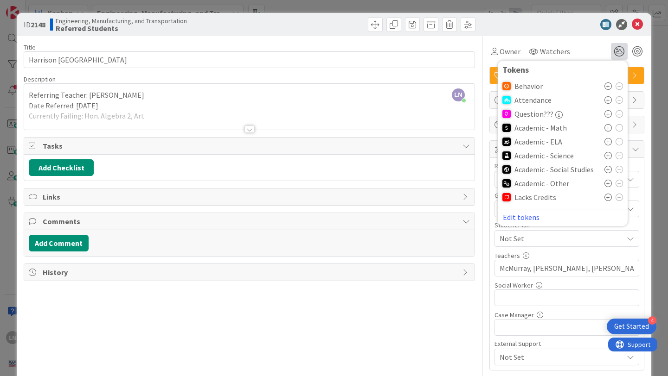
click at [606, 184] on icon at bounding box center [607, 183] width 7 height 7
click at [609, 129] on icon at bounding box center [607, 127] width 7 height 7
click at [565, 27] on div at bounding box center [562, 24] width 164 height 11
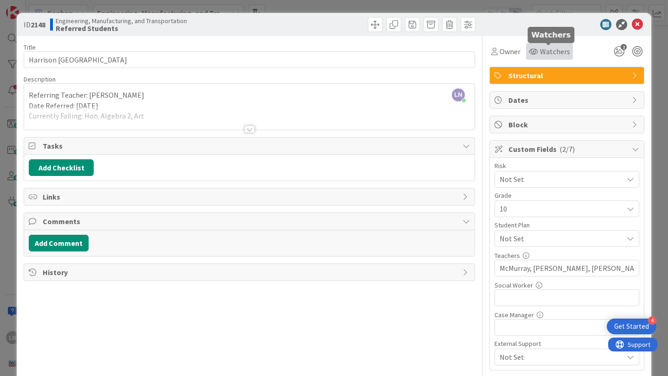
click at [561, 51] on span "Watchers" at bounding box center [555, 51] width 30 height 11
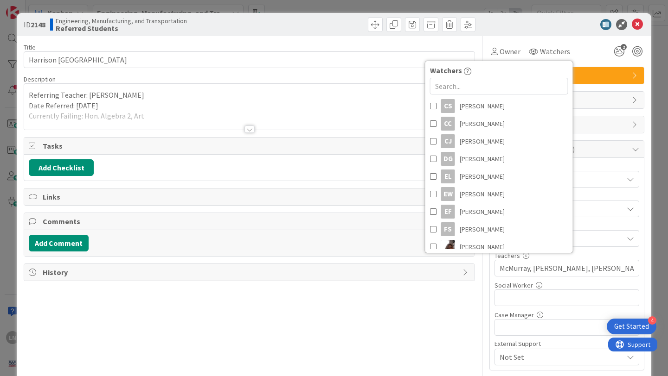
scroll to position [169, 0]
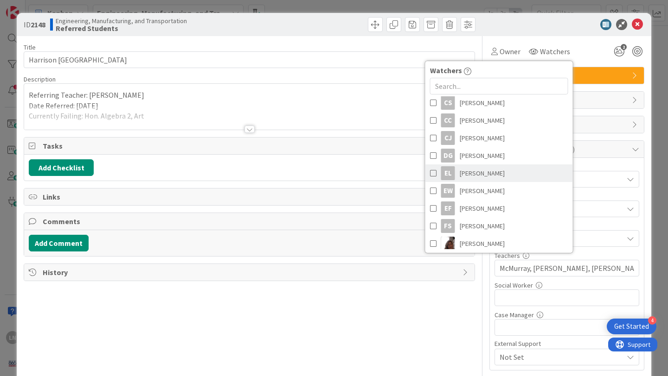
click at [431, 173] on span at bounding box center [433, 173] width 6 height 14
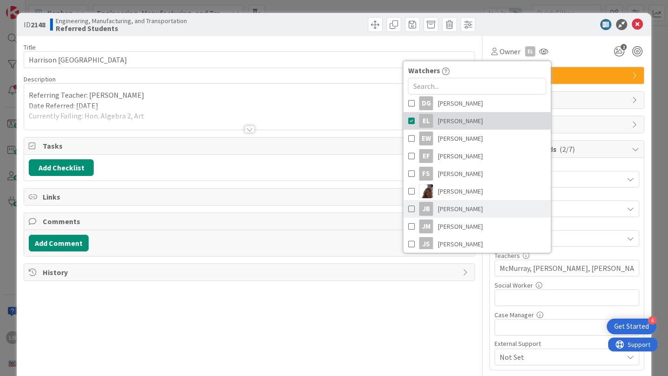
scroll to position [243, 0]
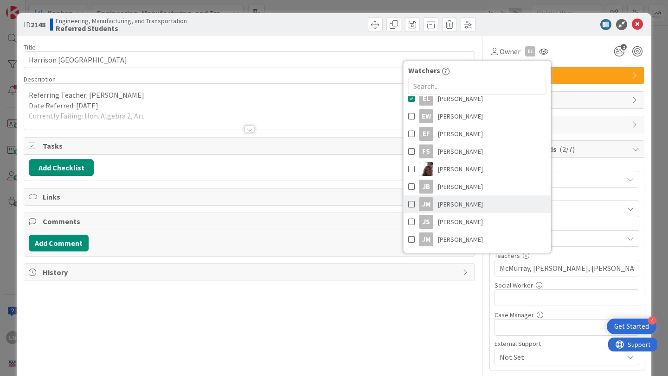
click at [411, 202] on span at bounding box center [411, 205] width 6 height 14
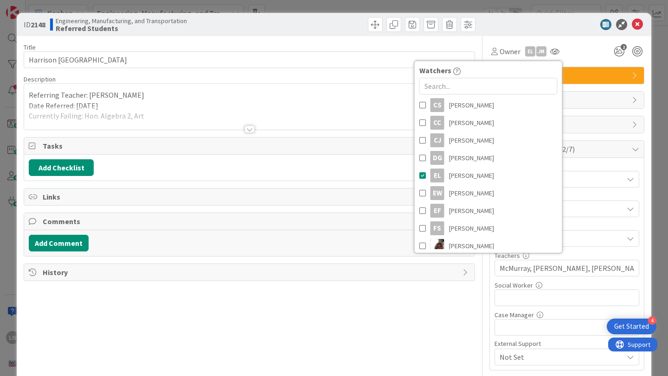
scroll to position [166, 0]
click at [422, 123] on span at bounding box center [422, 123] width 6 height 14
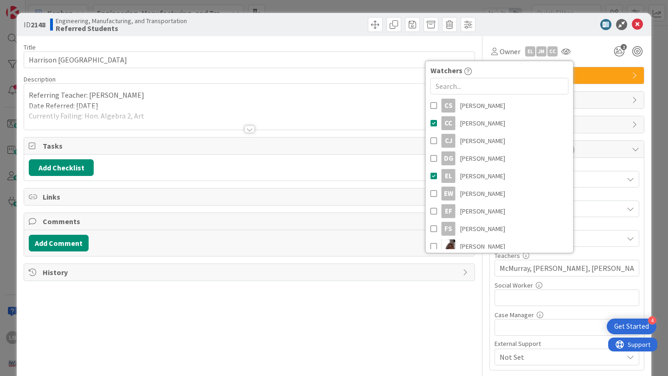
click at [519, 18] on div "ID 2148 Engineering, Manufacturing, and Transportation Referred Students" at bounding box center [334, 24] width 634 height 23
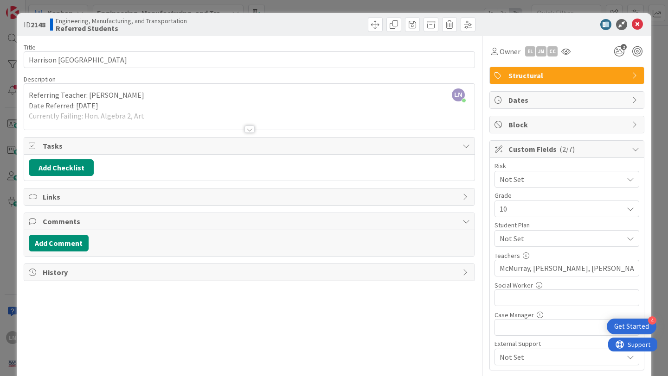
click at [251, 127] on div at bounding box center [249, 129] width 10 height 7
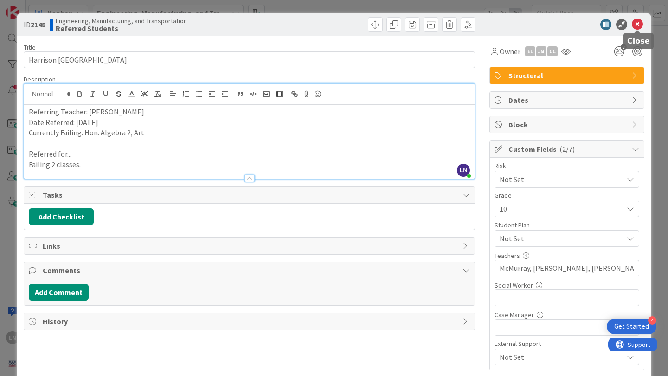
click at [638, 26] on icon at bounding box center [637, 24] width 11 height 11
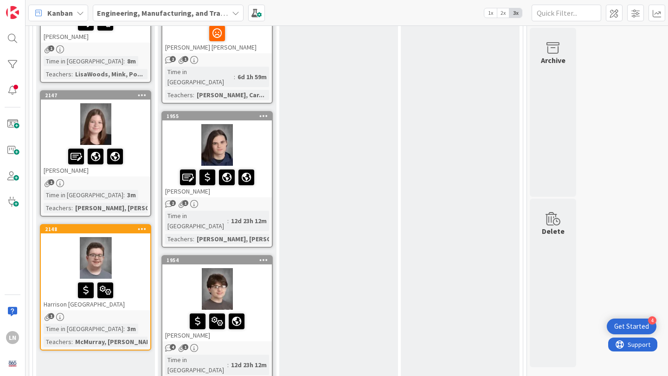
scroll to position [633, 0]
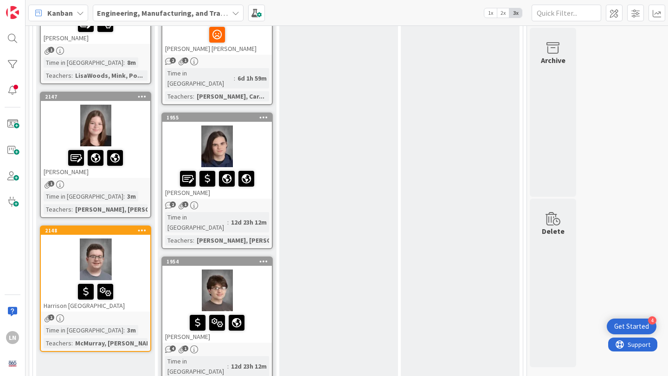
click at [128, 110] on div at bounding box center [95, 126] width 109 height 42
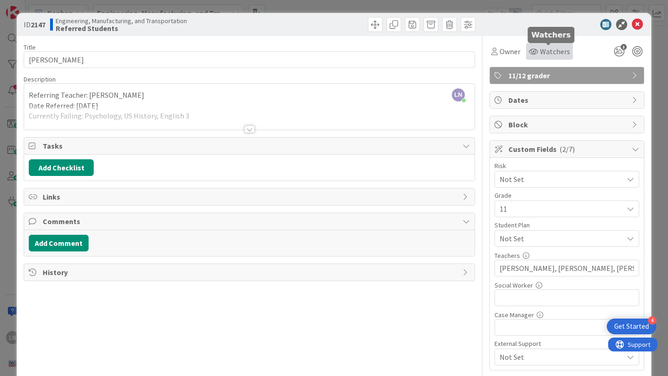
click at [545, 54] on span "Watchers" at bounding box center [555, 51] width 30 height 11
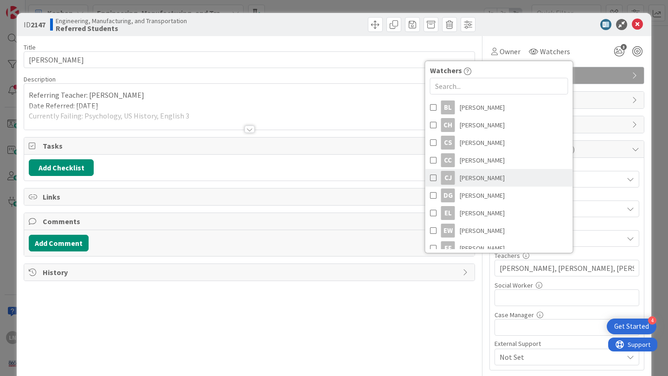
scroll to position [131, 0]
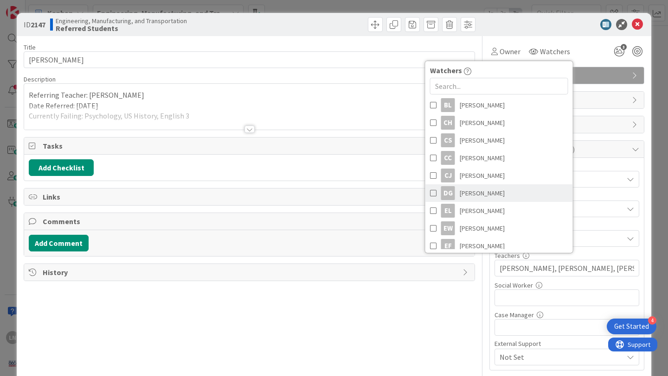
click at [431, 192] on span at bounding box center [433, 193] width 6 height 14
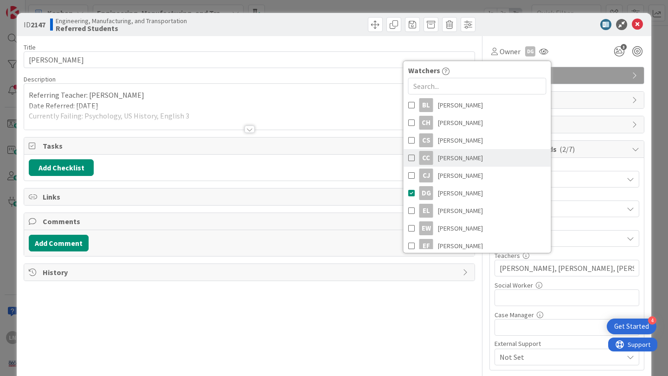
click at [412, 155] on span at bounding box center [411, 158] width 6 height 14
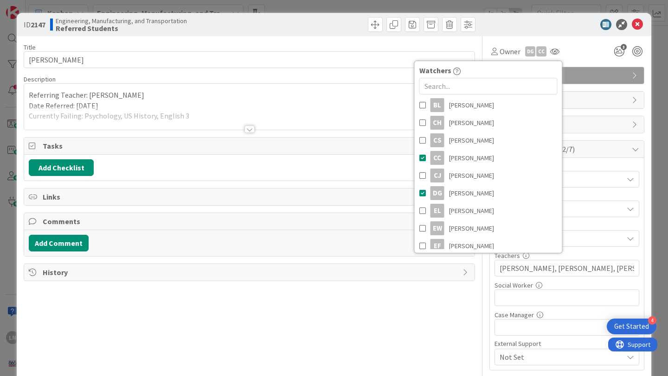
click at [566, 18] on div "ID 2147 Engineering, Manufacturing, and Transportation Referred Students" at bounding box center [334, 24] width 634 height 23
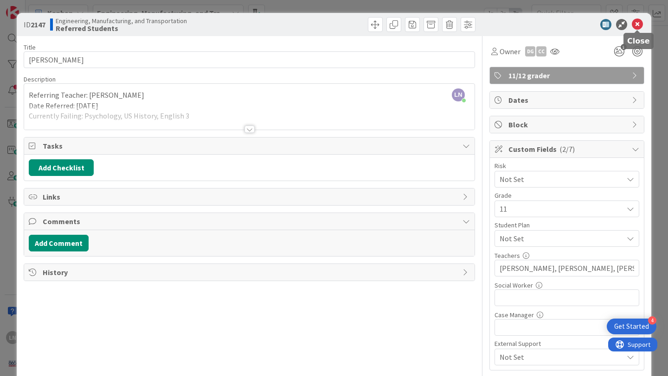
click at [638, 28] on icon at bounding box center [637, 24] width 11 height 11
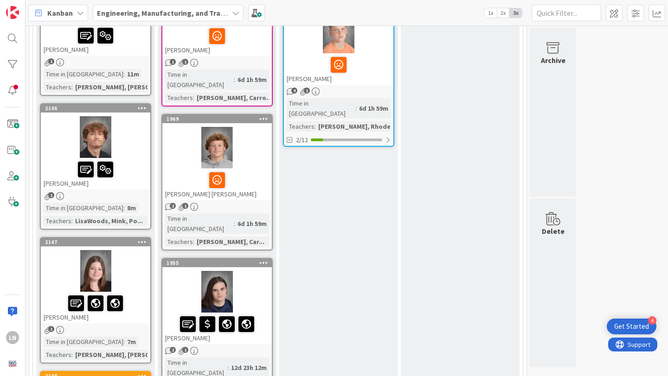
scroll to position [488, 0]
click at [131, 127] on div at bounding box center [95, 137] width 109 height 42
click at [126, 116] on div at bounding box center [95, 137] width 109 height 42
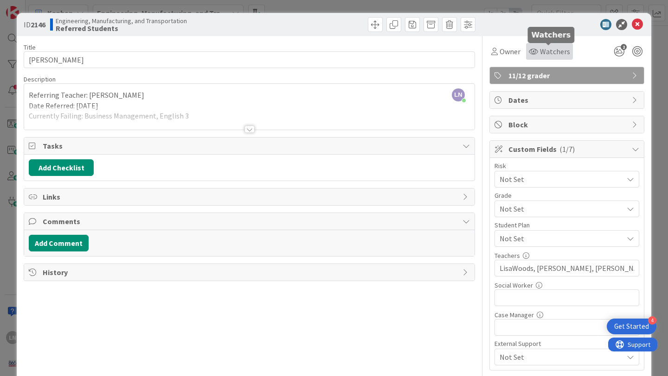
click at [561, 53] on span "Watchers" at bounding box center [555, 51] width 30 height 11
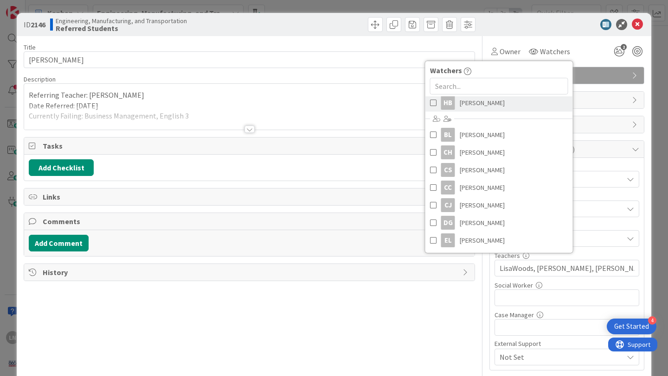
scroll to position [102, 0]
click at [432, 223] on span at bounding box center [433, 222] width 6 height 14
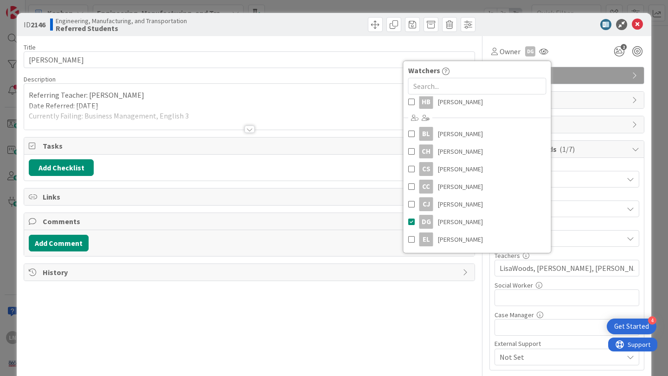
click at [577, 48] on div "Owner DG Watchers LN Logan Nester CS Caton Swift DR Delaina Rhodes EW Emily Wri…" at bounding box center [566, 51] width 155 height 17
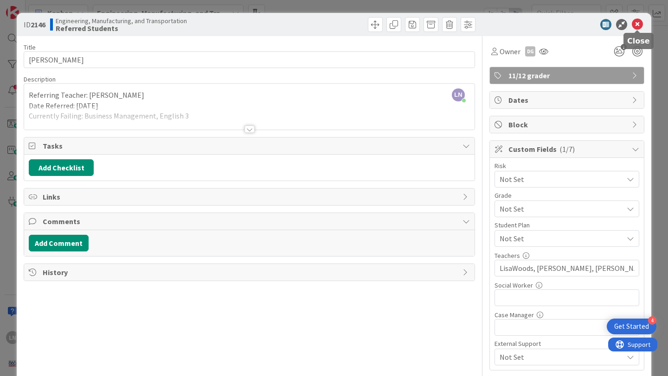
click at [638, 21] on icon at bounding box center [637, 24] width 11 height 11
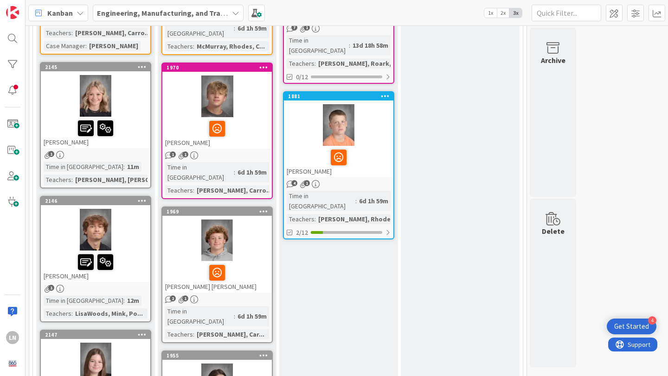
scroll to position [393, 0]
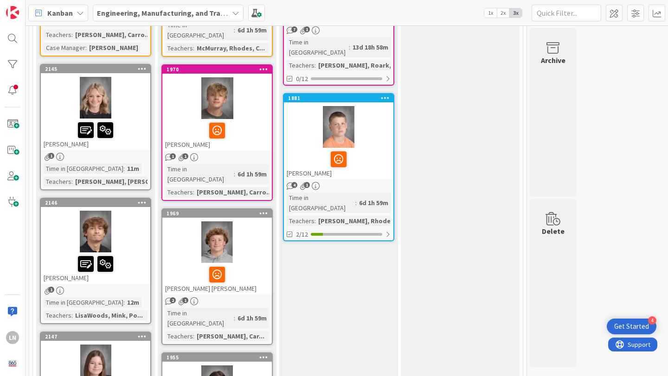
click at [126, 121] on div at bounding box center [96, 130] width 104 height 19
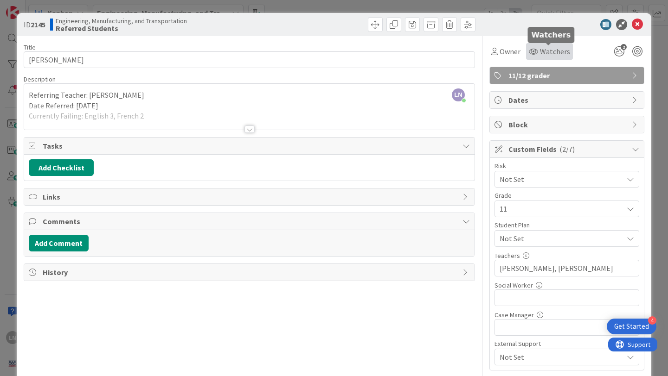
click at [547, 49] on span "Watchers" at bounding box center [555, 51] width 30 height 11
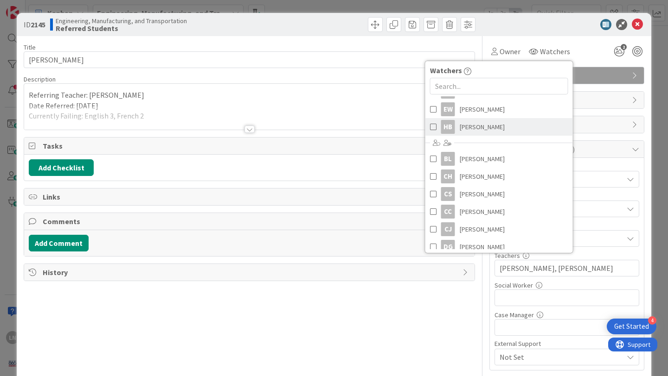
scroll to position [78, 0]
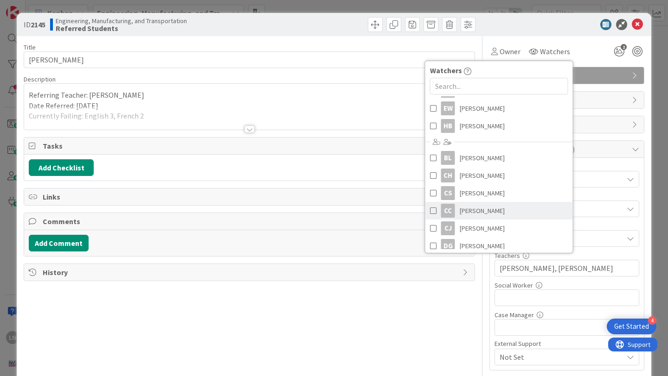
click at [432, 210] on span at bounding box center [433, 211] width 6 height 14
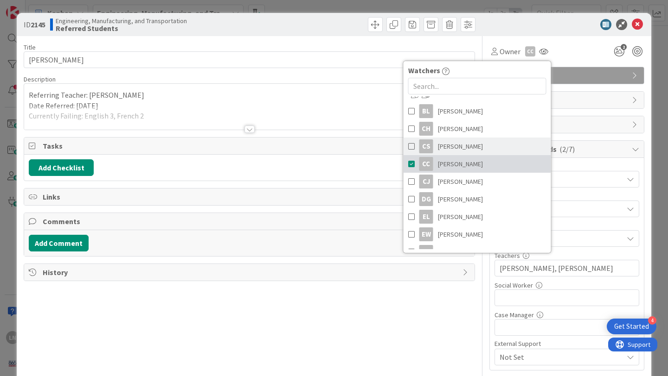
scroll to position [126, 0]
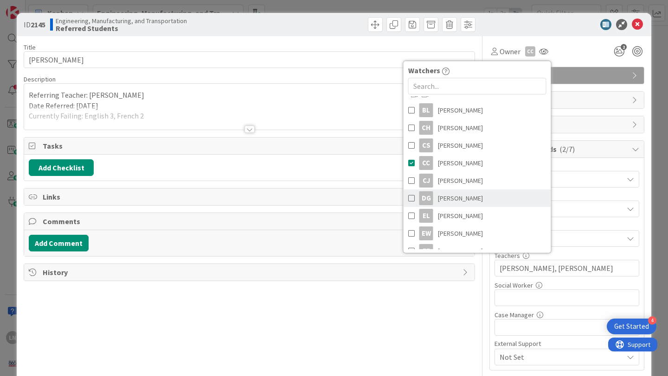
click at [408, 200] on span at bounding box center [411, 198] width 6 height 14
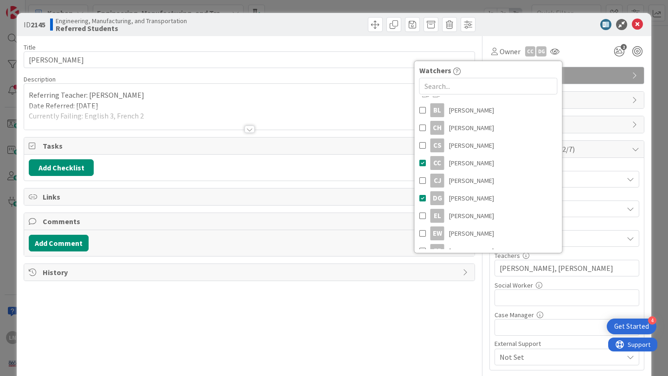
click at [571, 30] on div "ID 2145 Engineering, Manufacturing, and Transportation Referred Students" at bounding box center [334, 24] width 634 height 23
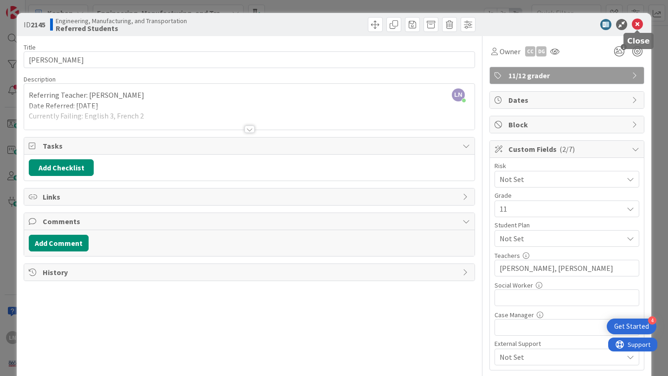
click at [636, 25] on icon at bounding box center [637, 24] width 11 height 11
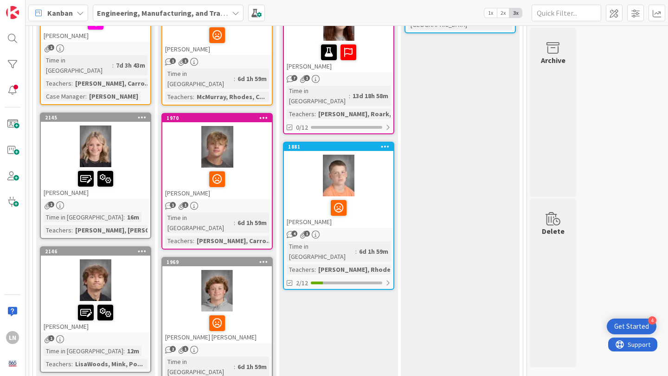
click at [140, 134] on div at bounding box center [95, 147] width 109 height 42
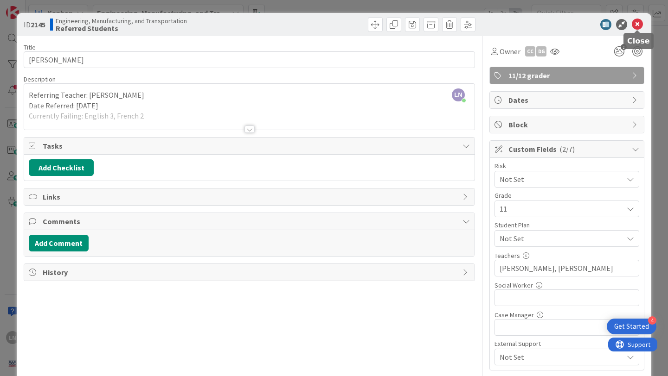
click at [636, 23] on icon at bounding box center [637, 24] width 11 height 11
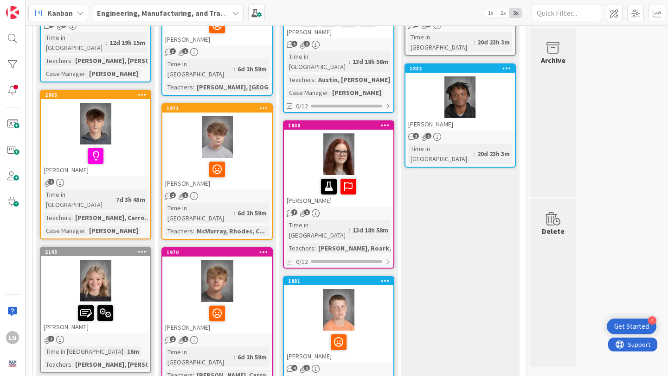
click at [127, 119] on div at bounding box center [95, 124] width 109 height 42
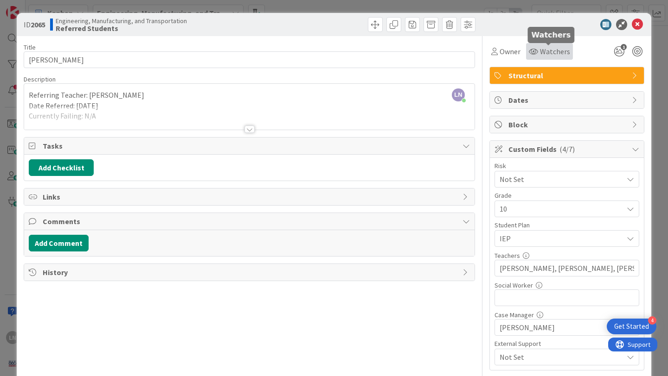
click at [548, 54] on span "Watchers" at bounding box center [555, 51] width 30 height 11
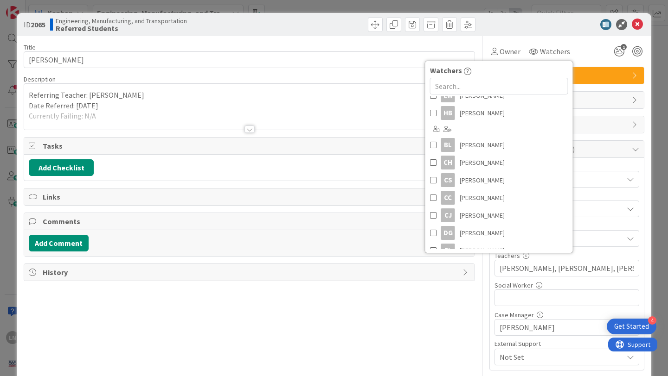
scroll to position [95, 0]
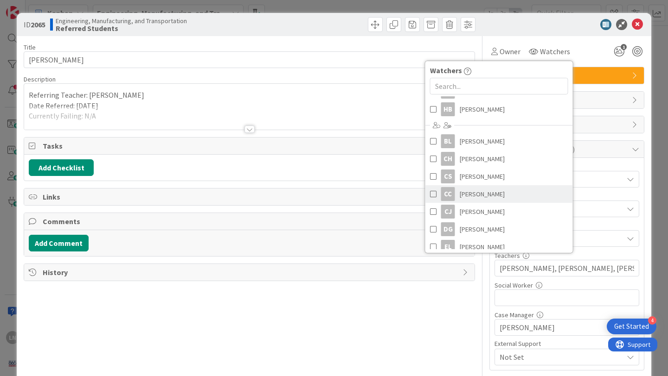
click at [432, 194] on span at bounding box center [433, 194] width 6 height 14
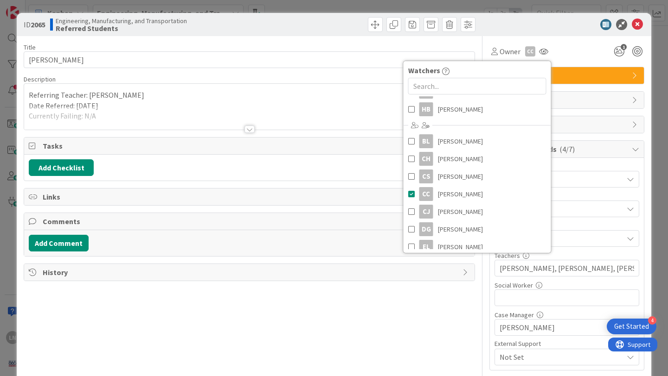
click at [565, 26] on div at bounding box center [562, 24] width 164 height 11
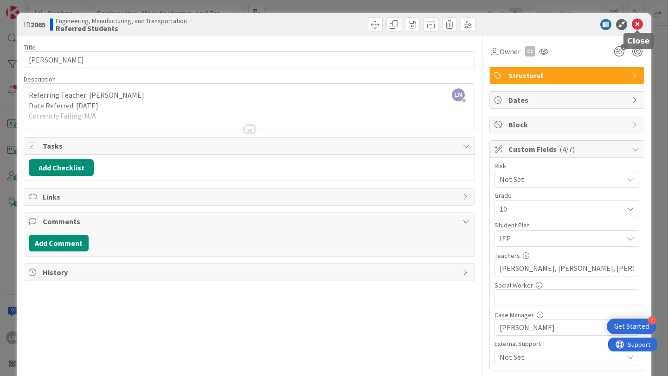
click at [639, 22] on icon at bounding box center [637, 24] width 11 height 11
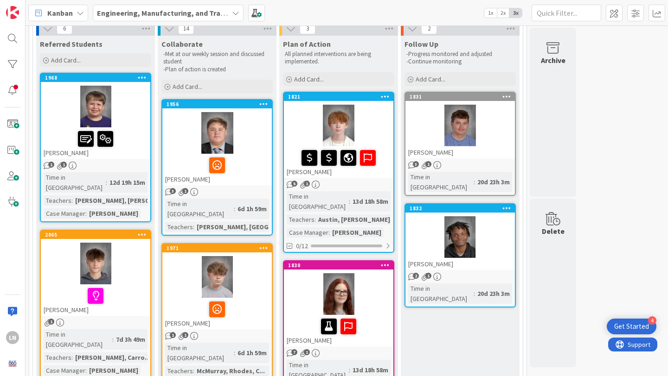
click at [131, 111] on div at bounding box center [95, 107] width 109 height 42
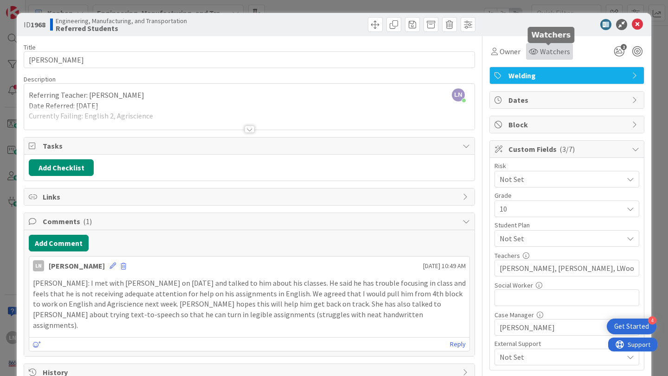
click at [553, 51] on span "Watchers" at bounding box center [555, 51] width 30 height 11
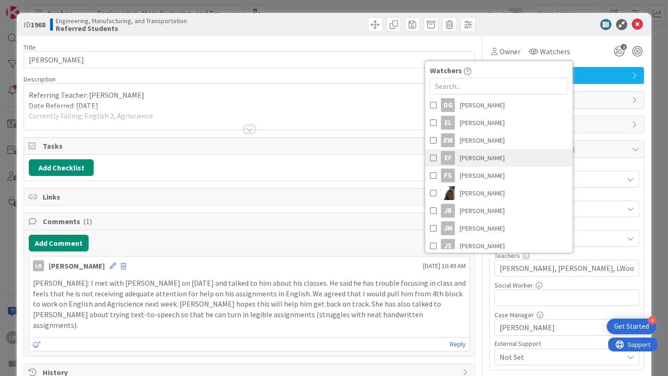
scroll to position [221, 0]
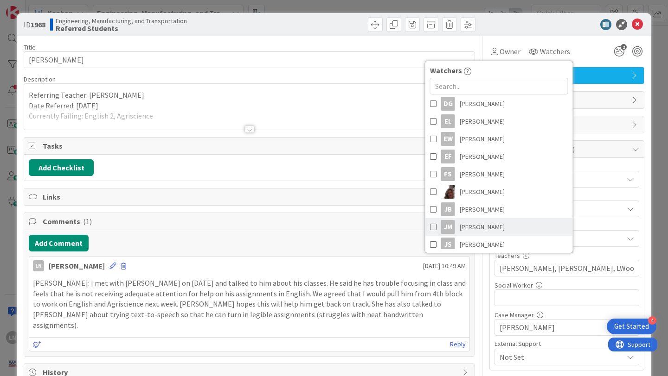
click at [431, 227] on span at bounding box center [433, 227] width 6 height 14
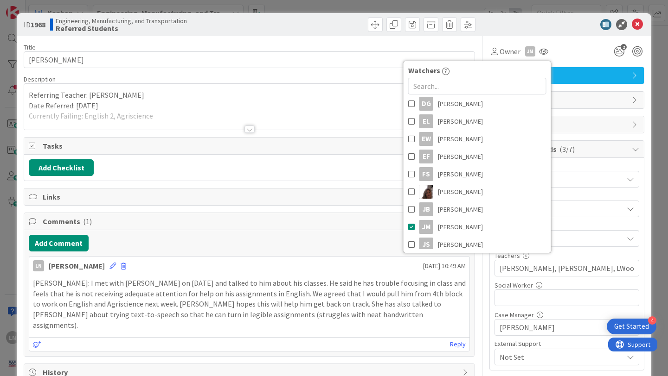
click at [574, 42] on div "Owner JM Watchers LN Logan Nester CS Caton Swift DR Delaina Rhodes EW Emily Wri…" at bounding box center [566, 48] width 155 height 24
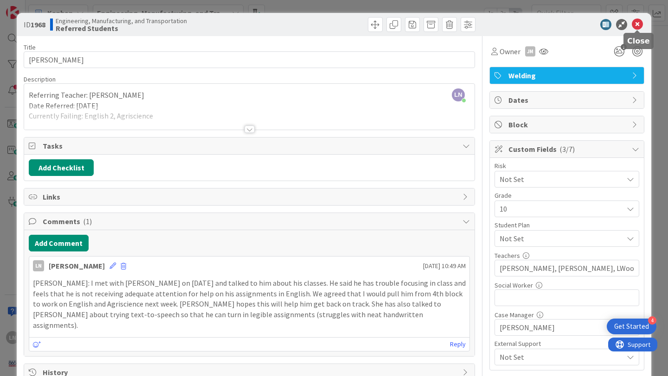
click at [634, 27] on icon at bounding box center [637, 24] width 11 height 11
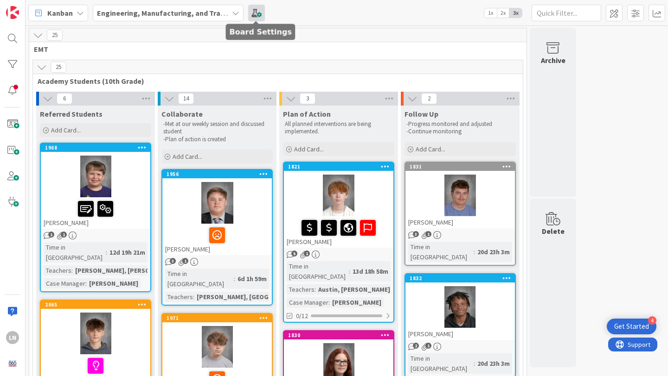
click at [256, 8] on span at bounding box center [256, 13] width 17 height 17
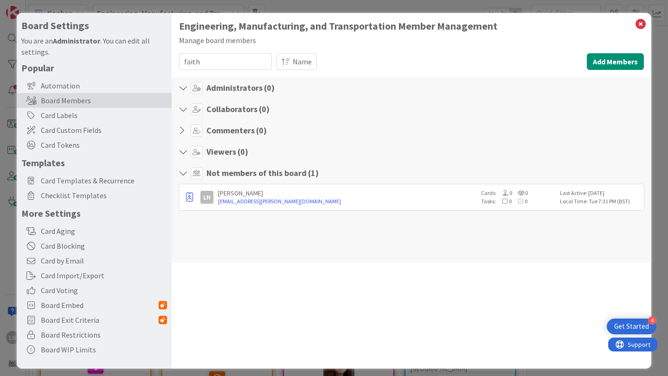
type input "faith"
click at [228, 191] on div "Larkin Hooie" at bounding box center [347, 193] width 258 height 8
click at [190, 196] on icon "button" at bounding box center [189, 197] width 7 height 9
click at [236, 266] on p "Promote to Viewer" at bounding box center [235, 265] width 64 height 6
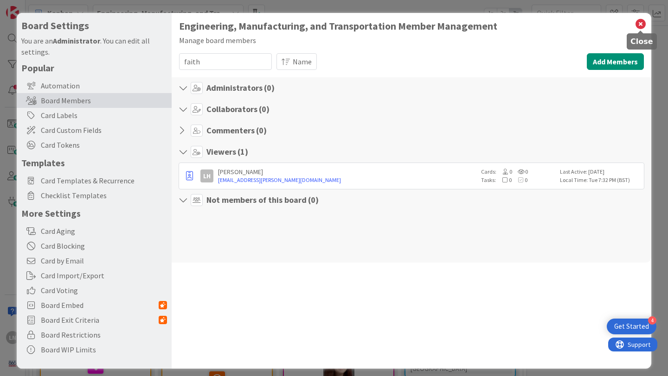
click at [640, 21] on icon at bounding box center [640, 24] width 12 height 13
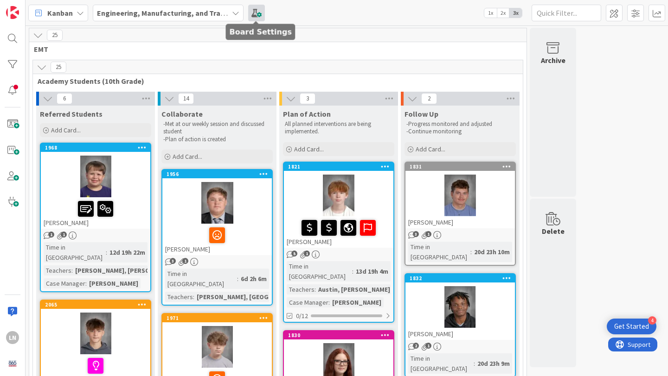
click at [258, 10] on span at bounding box center [256, 13] width 17 height 17
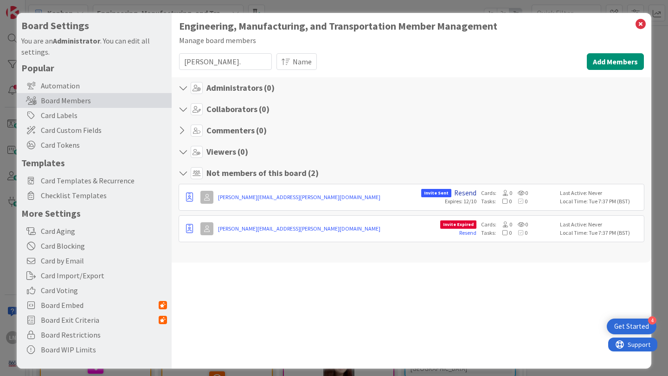
type input "brian."
click at [467, 191] on link "Resend" at bounding box center [465, 193] width 22 height 8
click at [188, 198] on icon "button" at bounding box center [189, 197] width 7 height 9
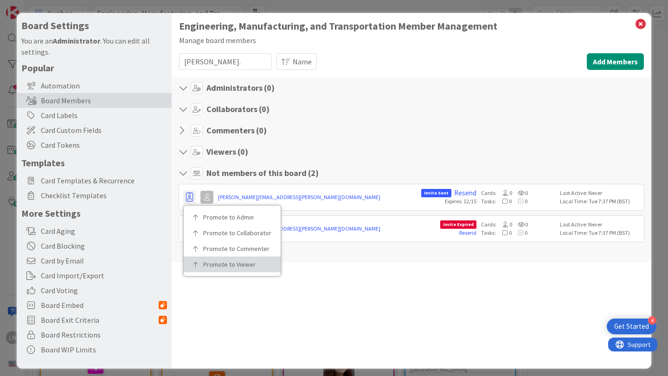
click at [224, 262] on p "Promote to Viewer" at bounding box center [235, 265] width 64 height 6
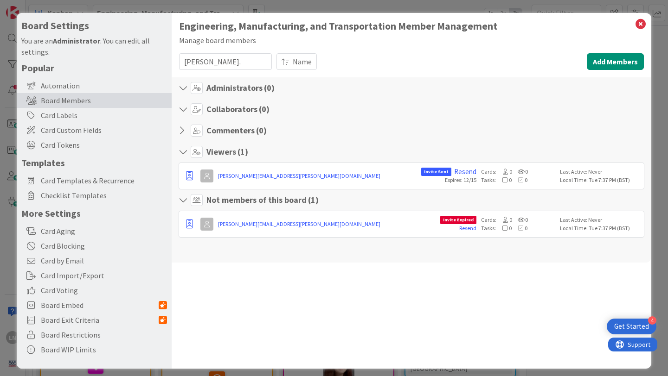
click at [336, 279] on div "Engineering, Manufacturing, and Transportation Member Management Manage board m…" at bounding box center [411, 191] width 479 height 356
click at [640, 23] on icon at bounding box center [640, 24] width 12 height 13
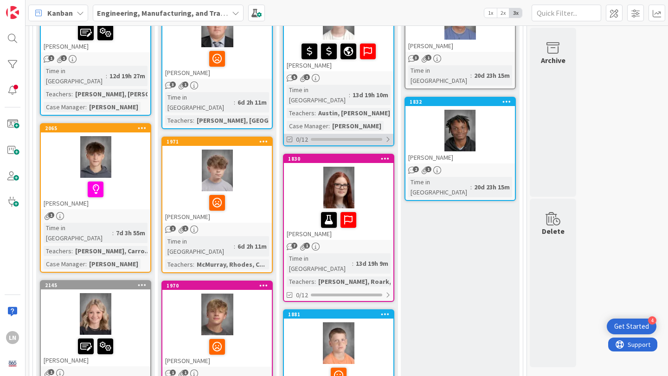
scroll to position [178, 0]
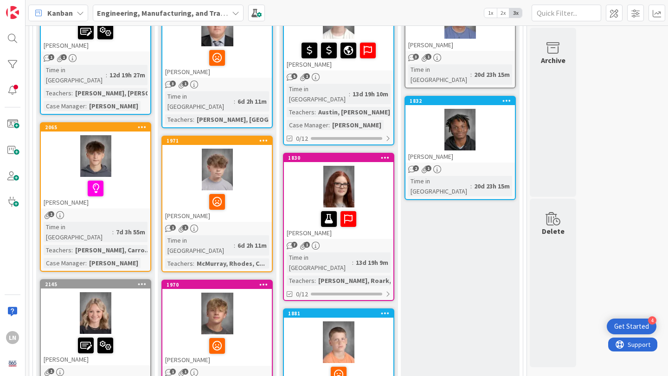
click at [132, 163] on div at bounding box center [95, 156] width 109 height 42
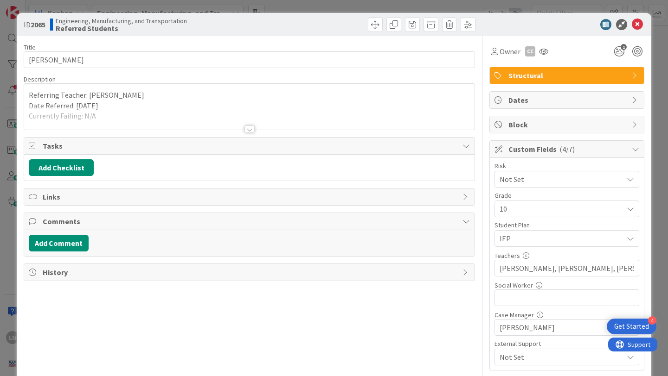
click at [257, 125] on div at bounding box center [249, 118] width 450 height 24
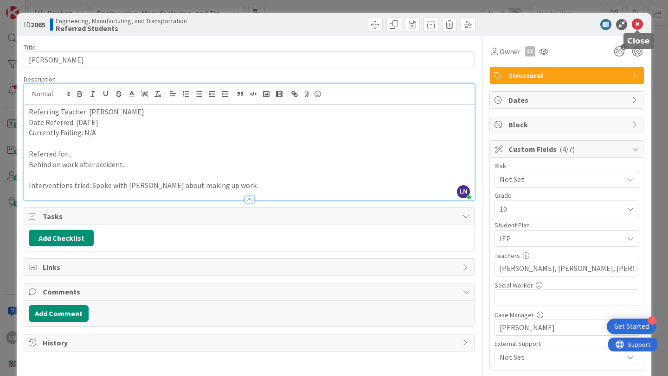
click at [636, 23] on icon at bounding box center [637, 24] width 11 height 11
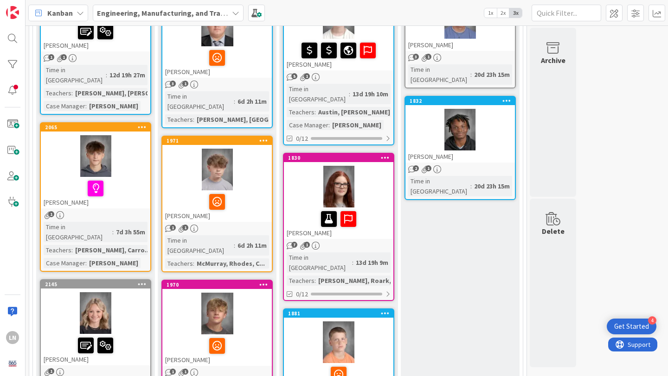
click at [130, 179] on div at bounding box center [96, 188] width 104 height 19
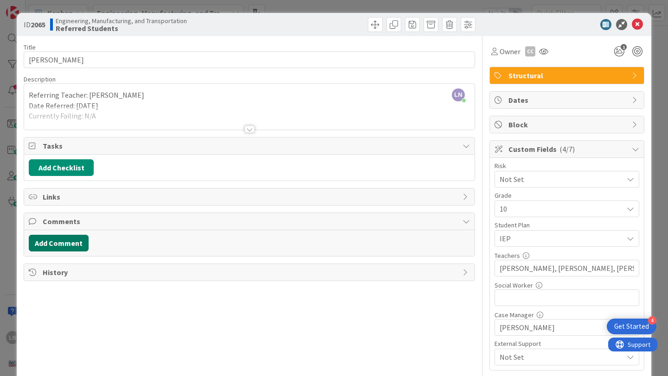
click at [64, 242] on button "Add Comment" at bounding box center [59, 243] width 60 height 17
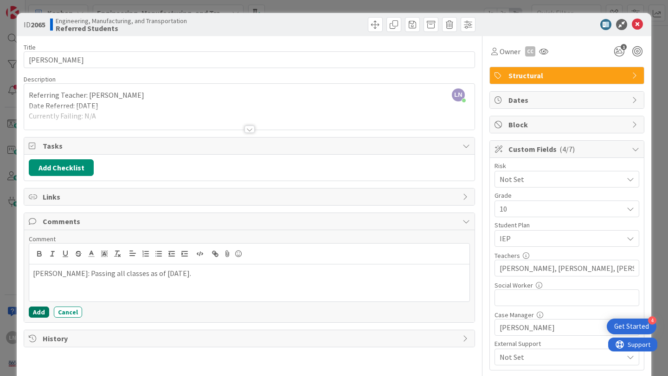
click at [37, 313] on button "Add" at bounding box center [39, 312] width 20 height 11
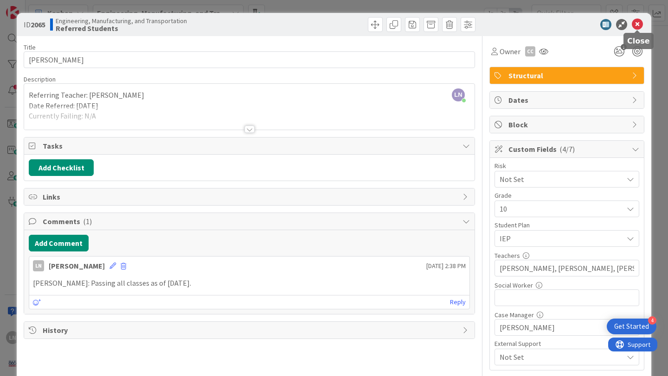
click at [638, 24] on icon at bounding box center [637, 24] width 11 height 11
